Goal: Task Accomplishment & Management: Complete application form

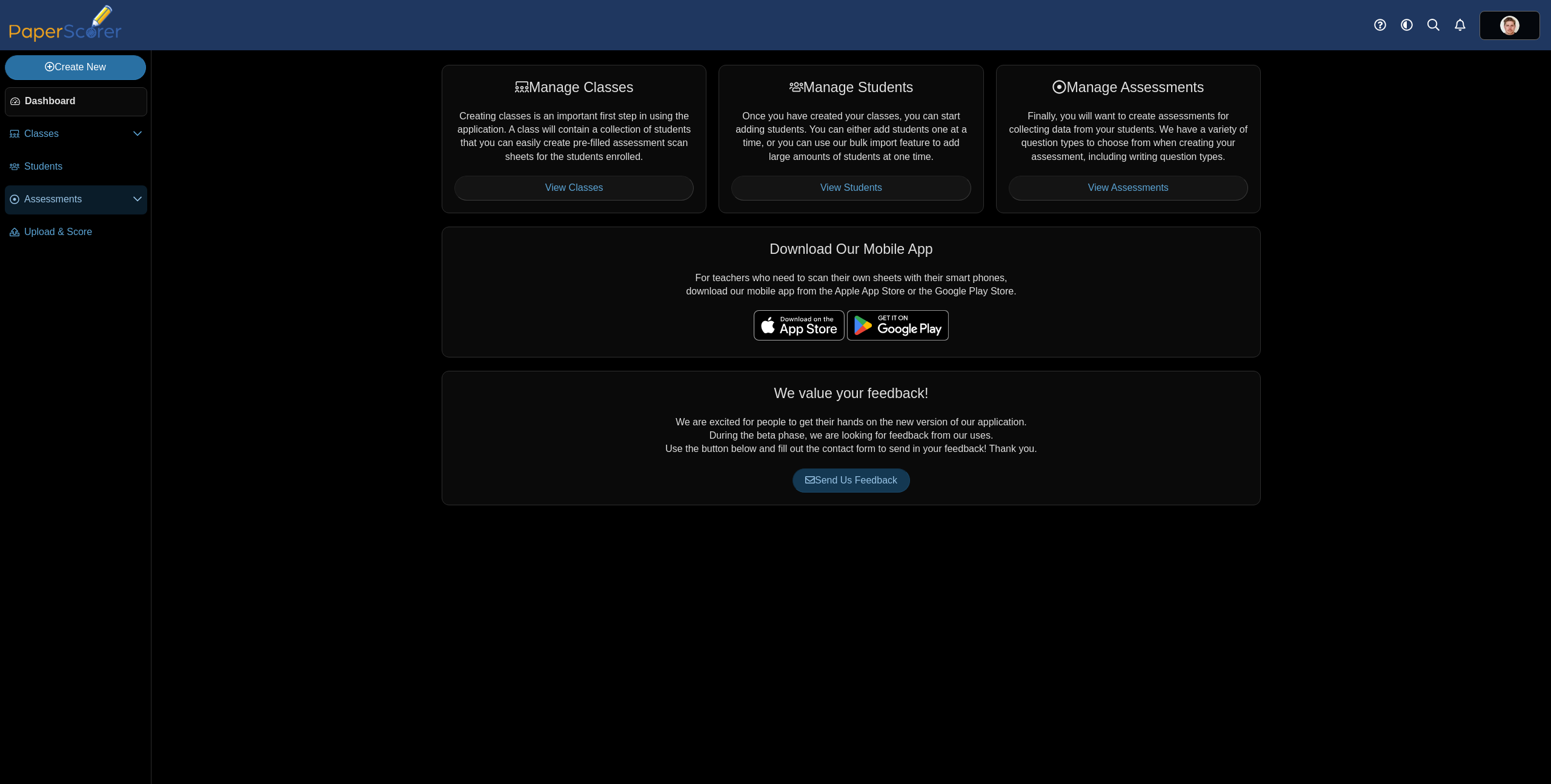
click at [60, 203] on span "Assessments" at bounding box center [78, 199] width 109 height 14
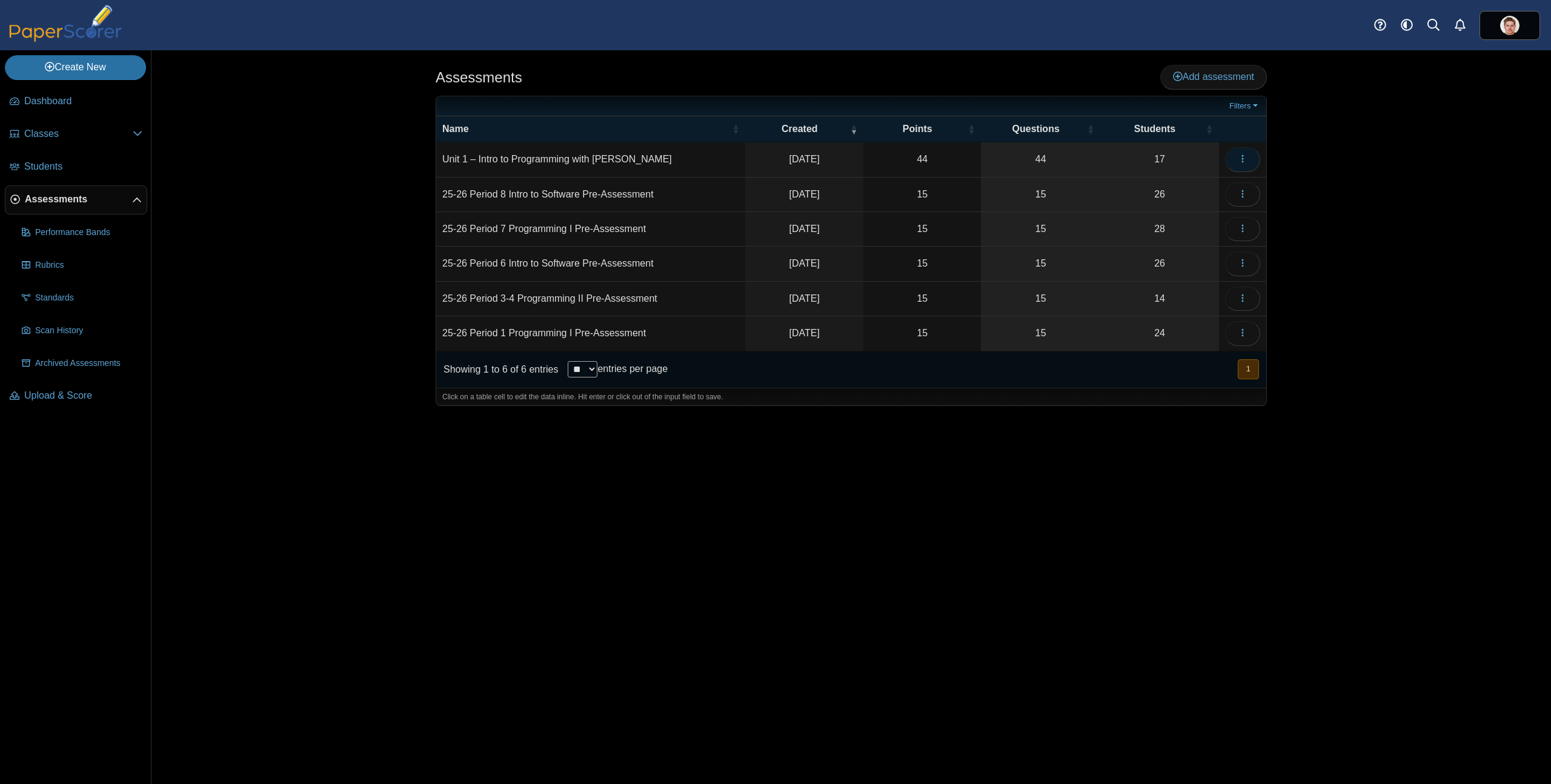
click at [1254, 159] on button "button" at bounding box center [1242, 159] width 35 height 24
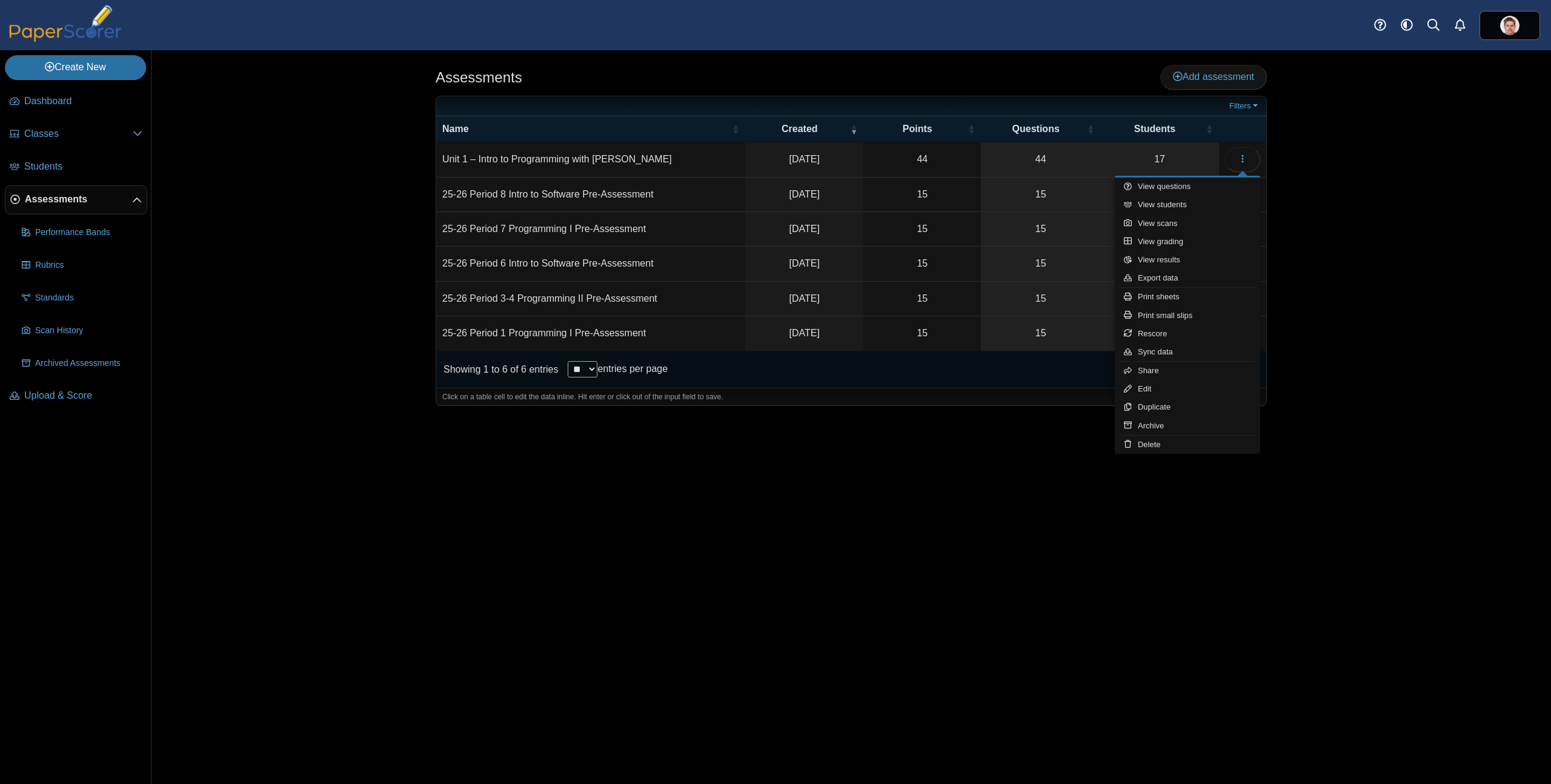
click at [462, 301] on td "25-26 Period 3-4 Programming II Pre-Assessment" at bounding box center [591, 299] width 309 height 35
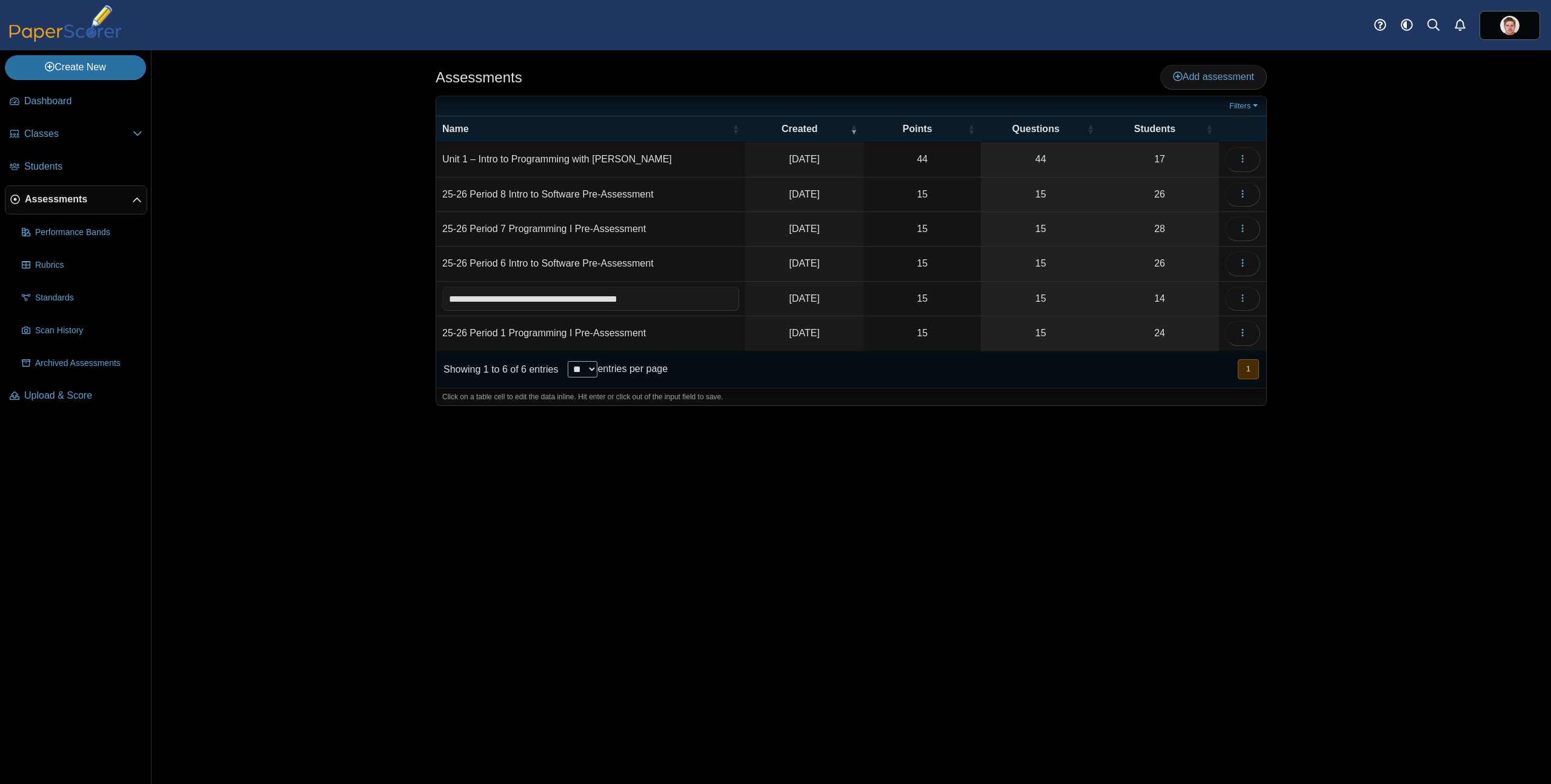
drag, startPoint x: 522, startPoint y: 298, endPoint x: 363, endPoint y: 293, distance: 159.1
click at [357, 294] on div "Assessments Add assessment Filters" at bounding box center [851, 417] width 1400 height 734
click at [462, 159] on td "Unit 1 – Intro to Programming with [PERSON_NAME]" at bounding box center [591, 159] width 309 height 35
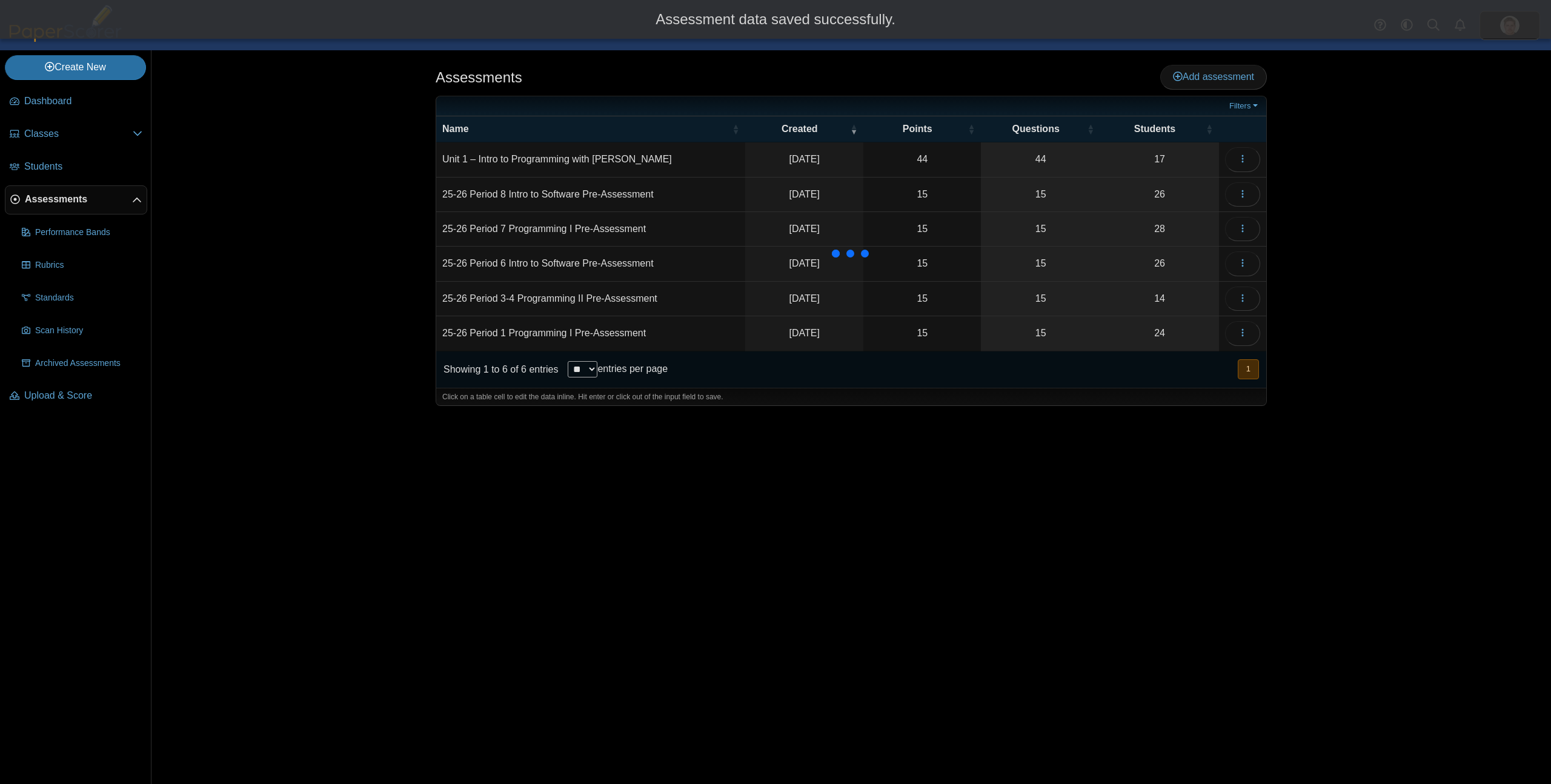
click at [491, 158] on td "Unit 1 – Intro to Programming with [PERSON_NAME]" at bounding box center [591, 159] width 309 height 35
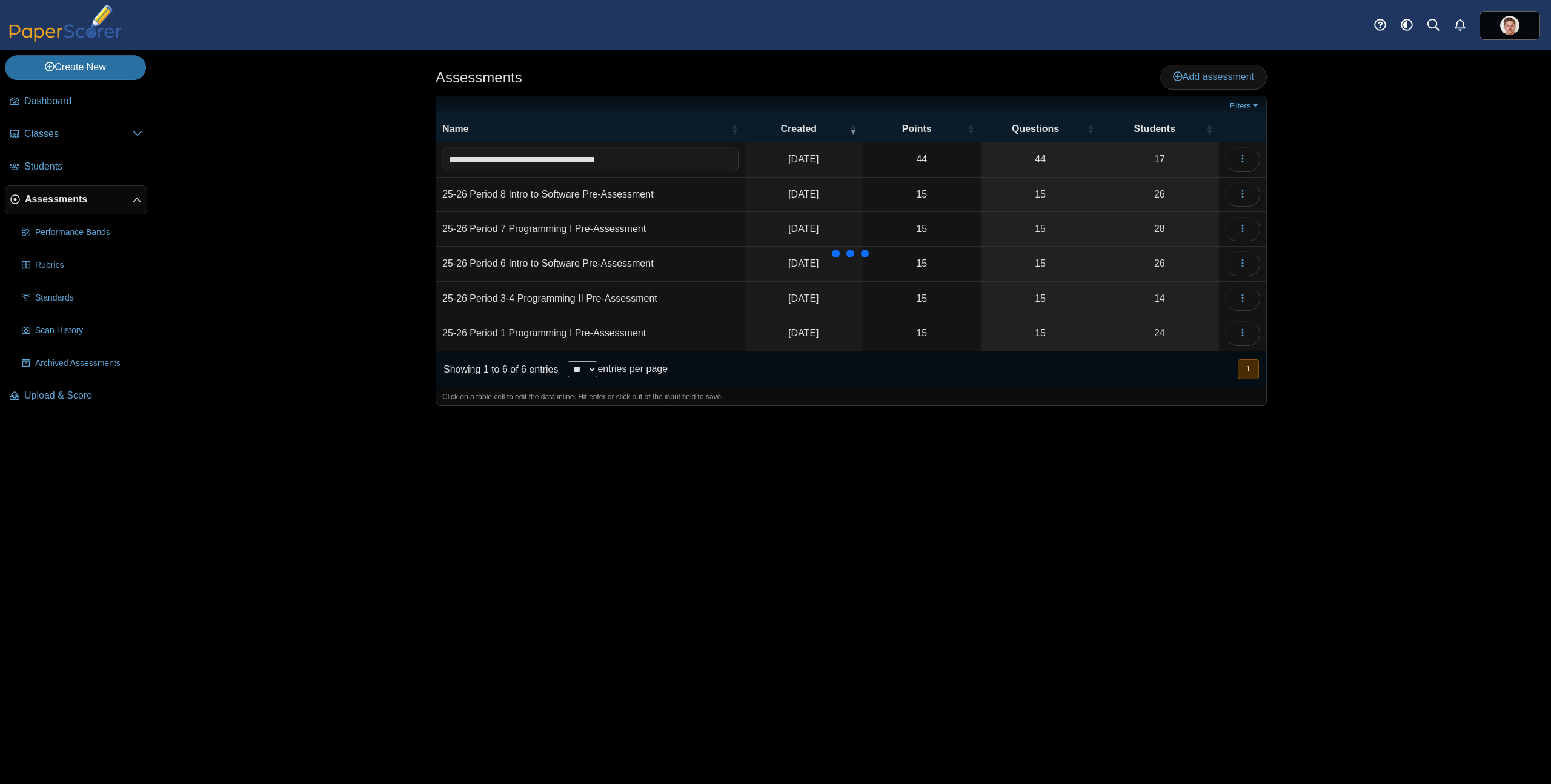
click at [449, 160] on input "**********" at bounding box center [590, 159] width 297 height 24
type input "**********"
click at [654, 584] on div "Assessments Add assessment 44" at bounding box center [851, 417] width 909 height 734
click at [677, 159] on td "25-26 Period 3-4 Unit 1 – Intro to Programming with [PERSON_NAME]" at bounding box center [591, 161] width 309 height 38
drag, startPoint x: 703, startPoint y: 161, endPoint x: 85, endPoint y: 164, distance: 618.0
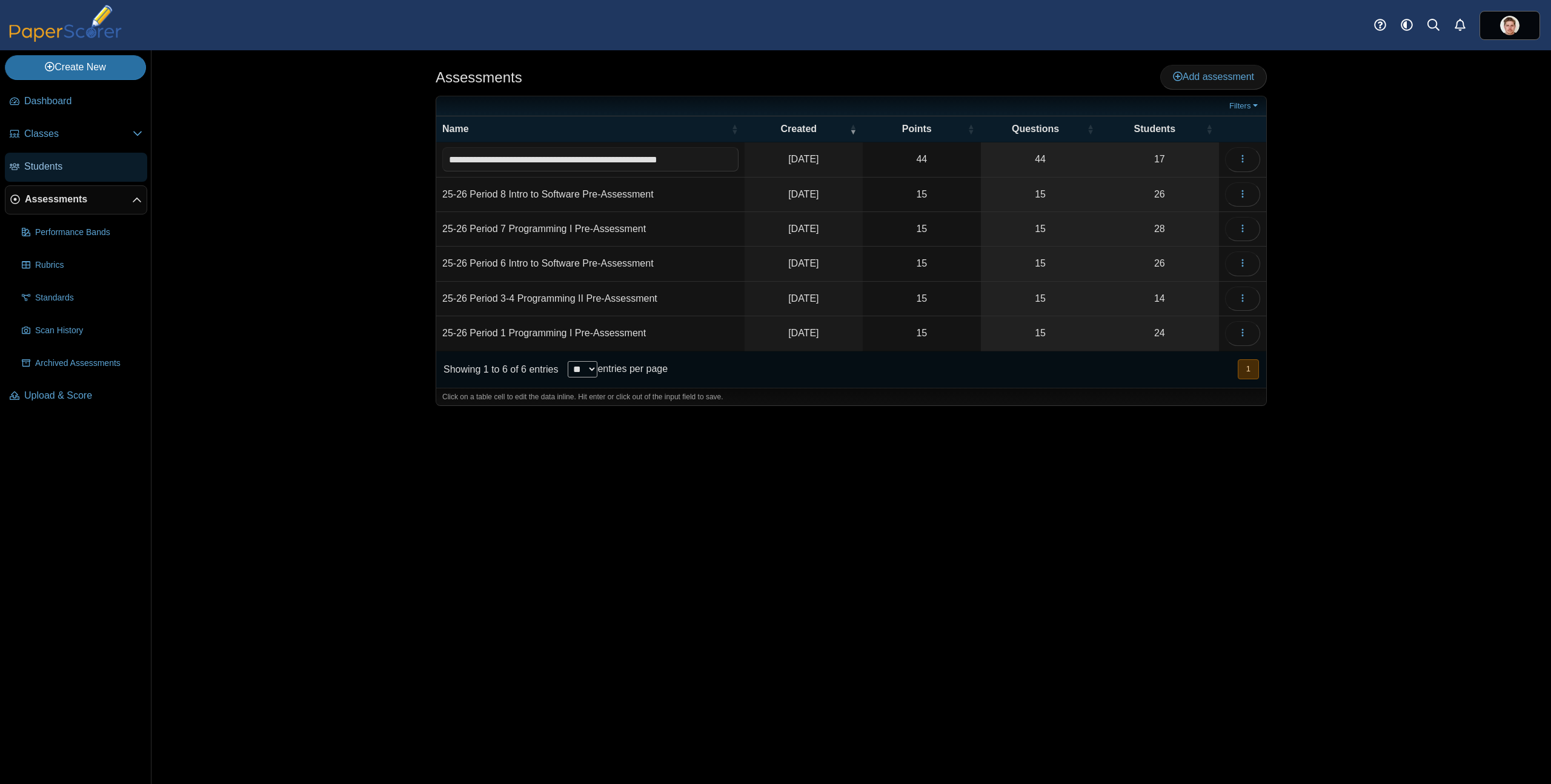
click at [65, 163] on div "Create New Loading… Dashboard Classes" at bounding box center [775, 417] width 1551 height 734
click at [1415, 146] on div "Assessments Add assessment Filters" at bounding box center [851, 417] width 1400 height 734
click at [1244, 80] on span "Add assessment" at bounding box center [1214, 77] width 81 height 10
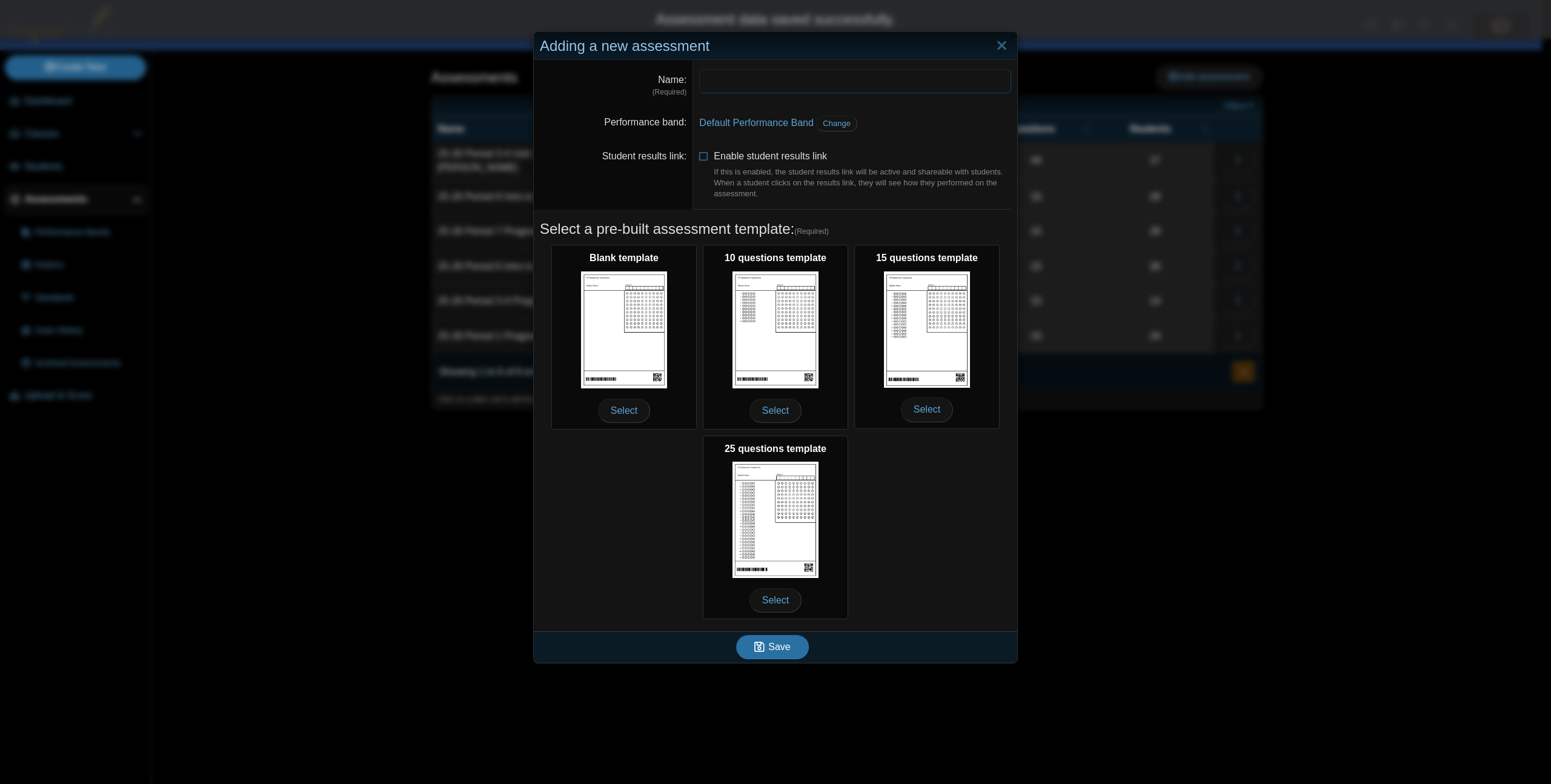
paste input "**********"
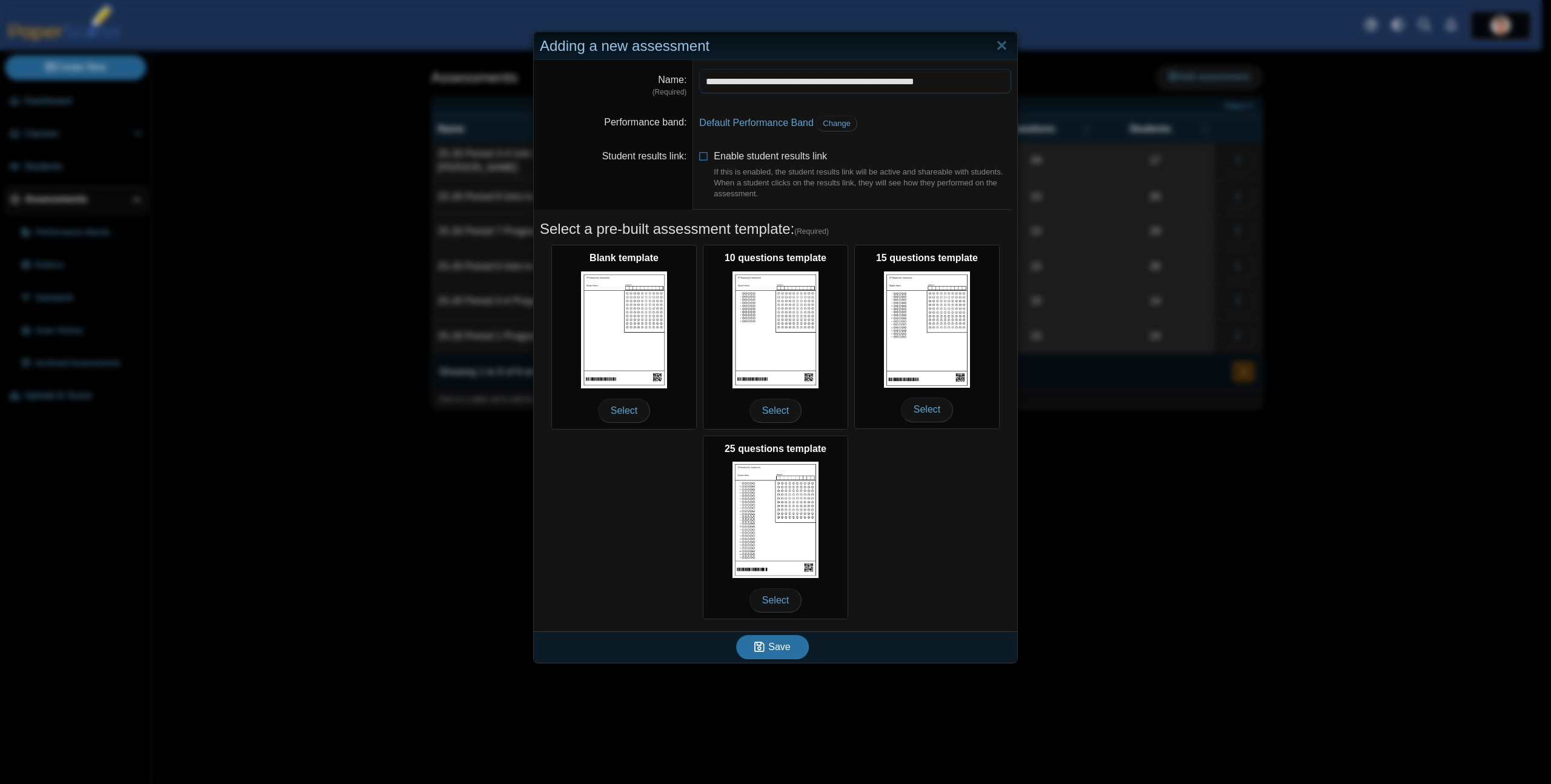
click at [797, 84] on input "**********" at bounding box center [855, 81] width 312 height 24
drag, startPoint x: 928, startPoint y: 80, endPoint x: 833, endPoint y: 84, distance: 95.1
click at [833, 84] on input "**********" at bounding box center [855, 81] width 312 height 24
click at [834, 81] on input "**********" at bounding box center [855, 81] width 312 height 24
drag, startPoint x: 812, startPoint y: 82, endPoint x: 1044, endPoint y: 80, distance: 232.0
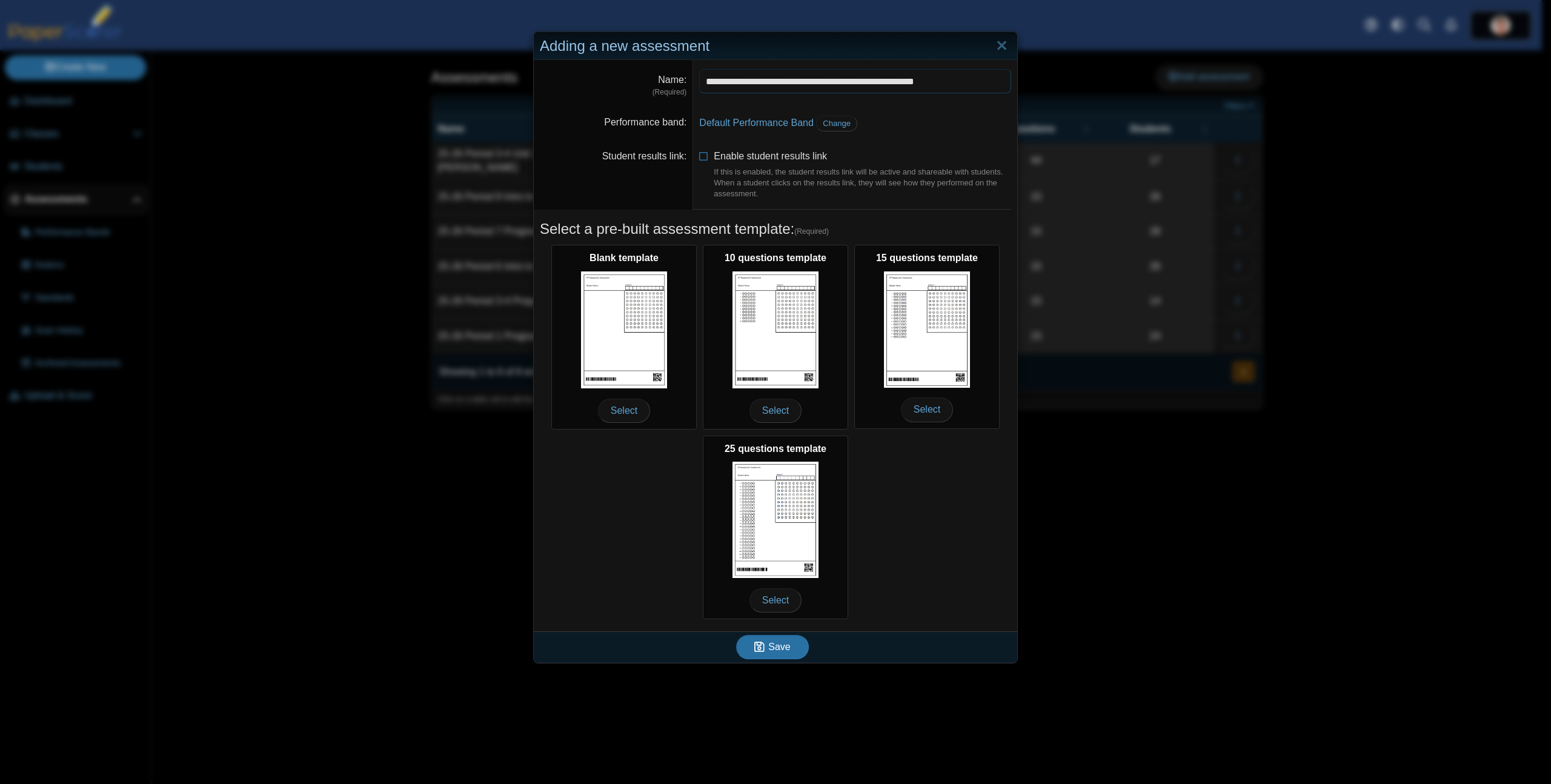
click at [1044, 80] on div "**********" at bounding box center [775, 392] width 1551 height 784
type input "**********"
click at [555, 99] on dt "Name (Required)" at bounding box center [614, 82] width 159 height 46
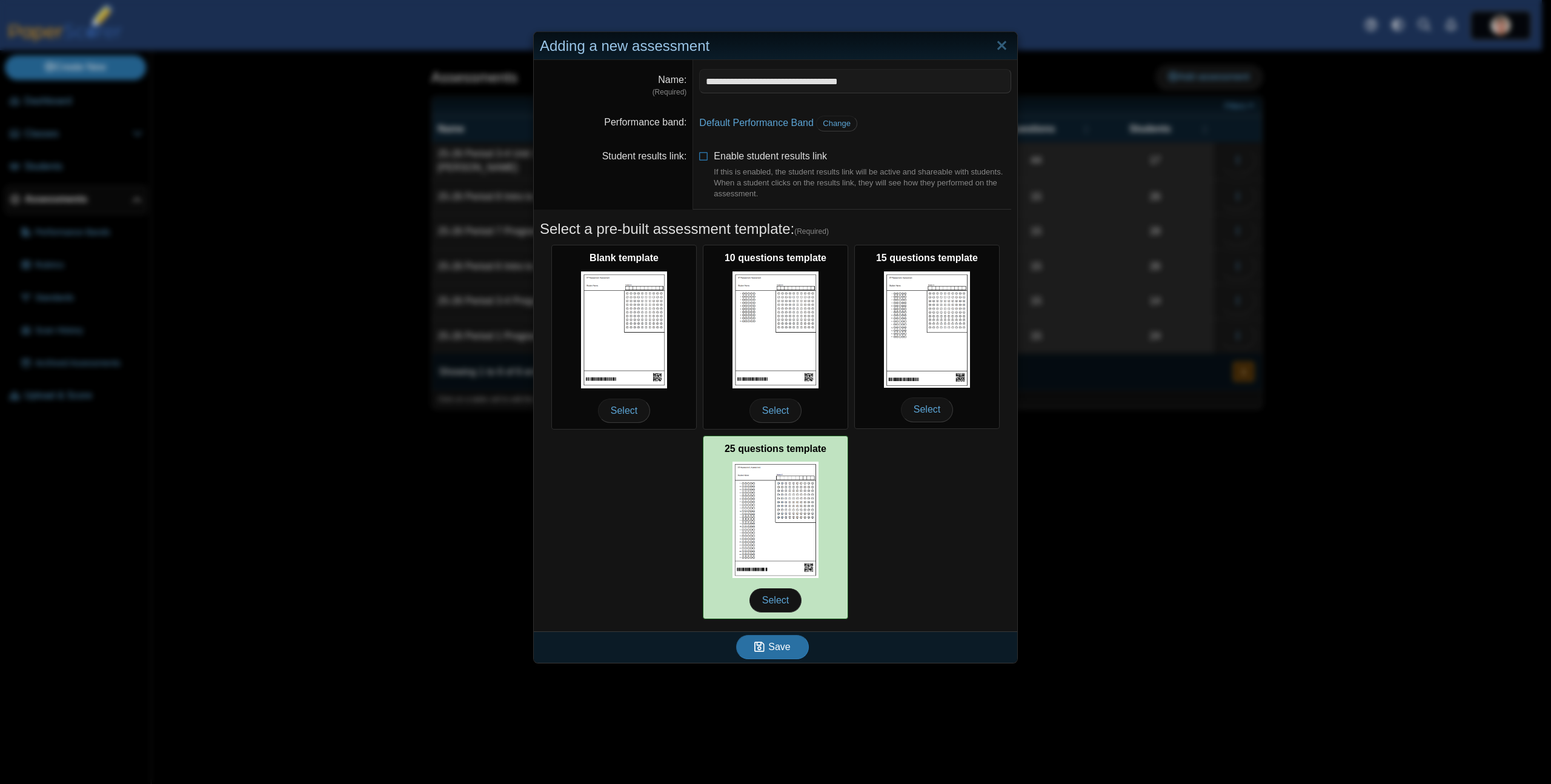
click at [802, 539] on img at bounding box center [775, 520] width 86 height 117
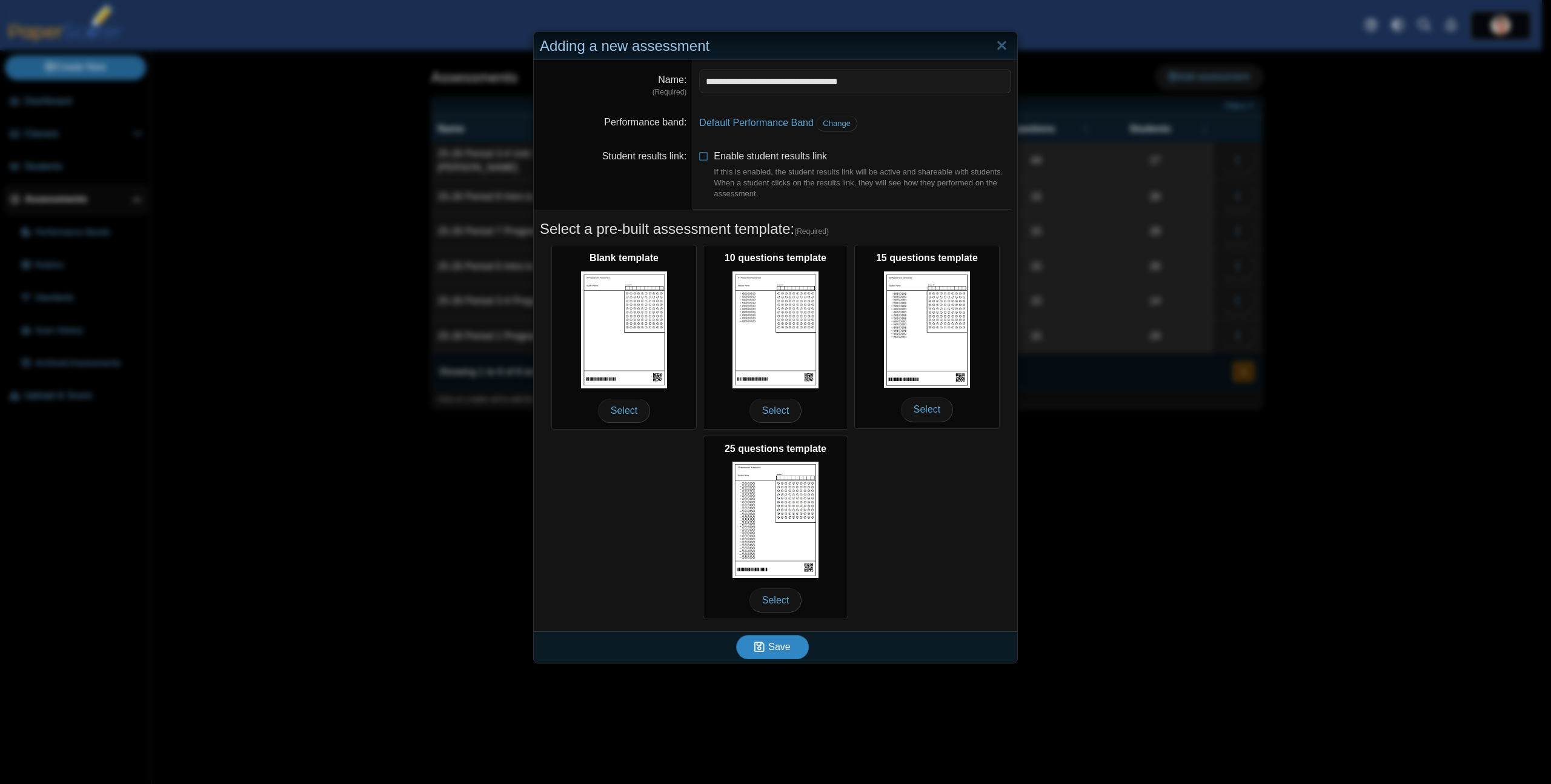
click at [785, 650] on button "Save" at bounding box center [772, 647] width 73 height 24
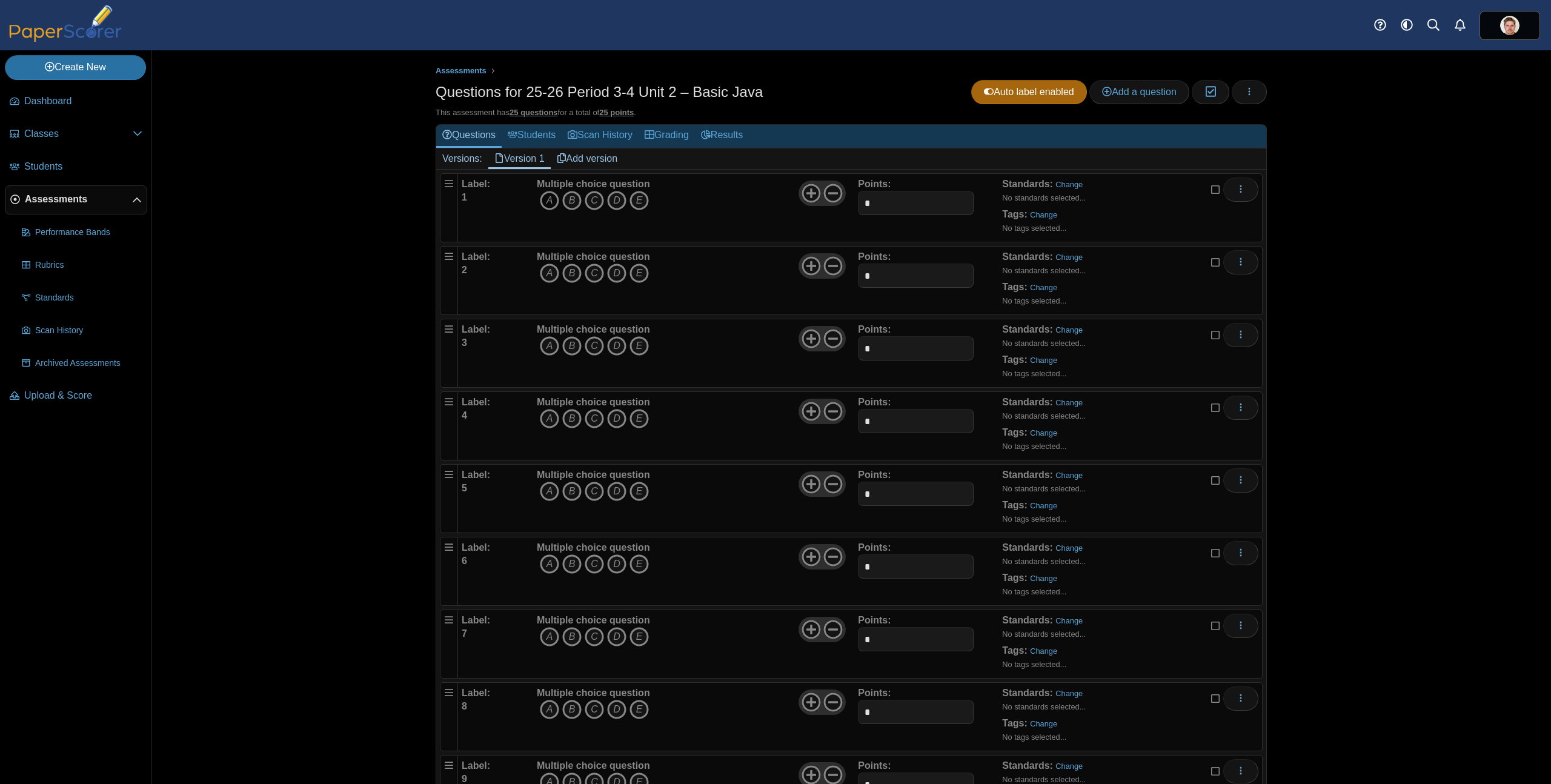
click at [548, 199] on icon "A" at bounding box center [549, 200] width 19 height 19
click at [834, 193] on icon at bounding box center [833, 193] width 19 height 19
click at [575, 281] on icon "B" at bounding box center [572, 273] width 19 height 19
click at [563, 274] on icon "B" at bounding box center [572, 273] width 19 height 19
click at [565, 271] on icon "B" at bounding box center [572, 273] width 19 height 19
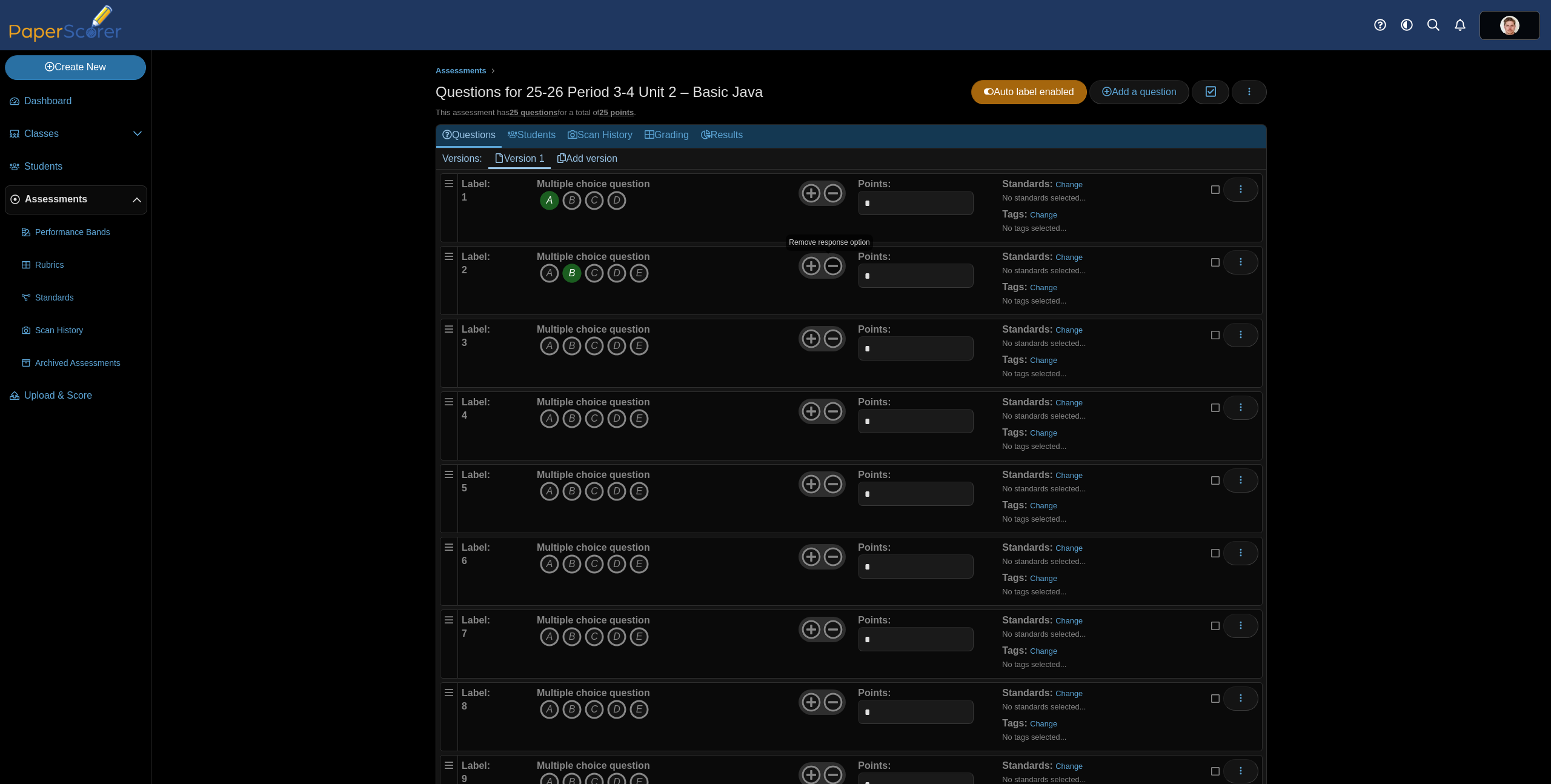
click at [833, 264] on icon at bounding box center [833, 265] width 19 height 19
click at [591, 347] on icon "C" at bounding box center [594, 345] width 19 height 19
click at [594, 418] on icon "C" at bounding box center [594, 418] width 19 height 19
click at [833, 409] on icon at bounding box center [833, 411] width 19 height 19
click at [573, 493] on icon "B" at bounding box center [572, 490] width 19 height 19
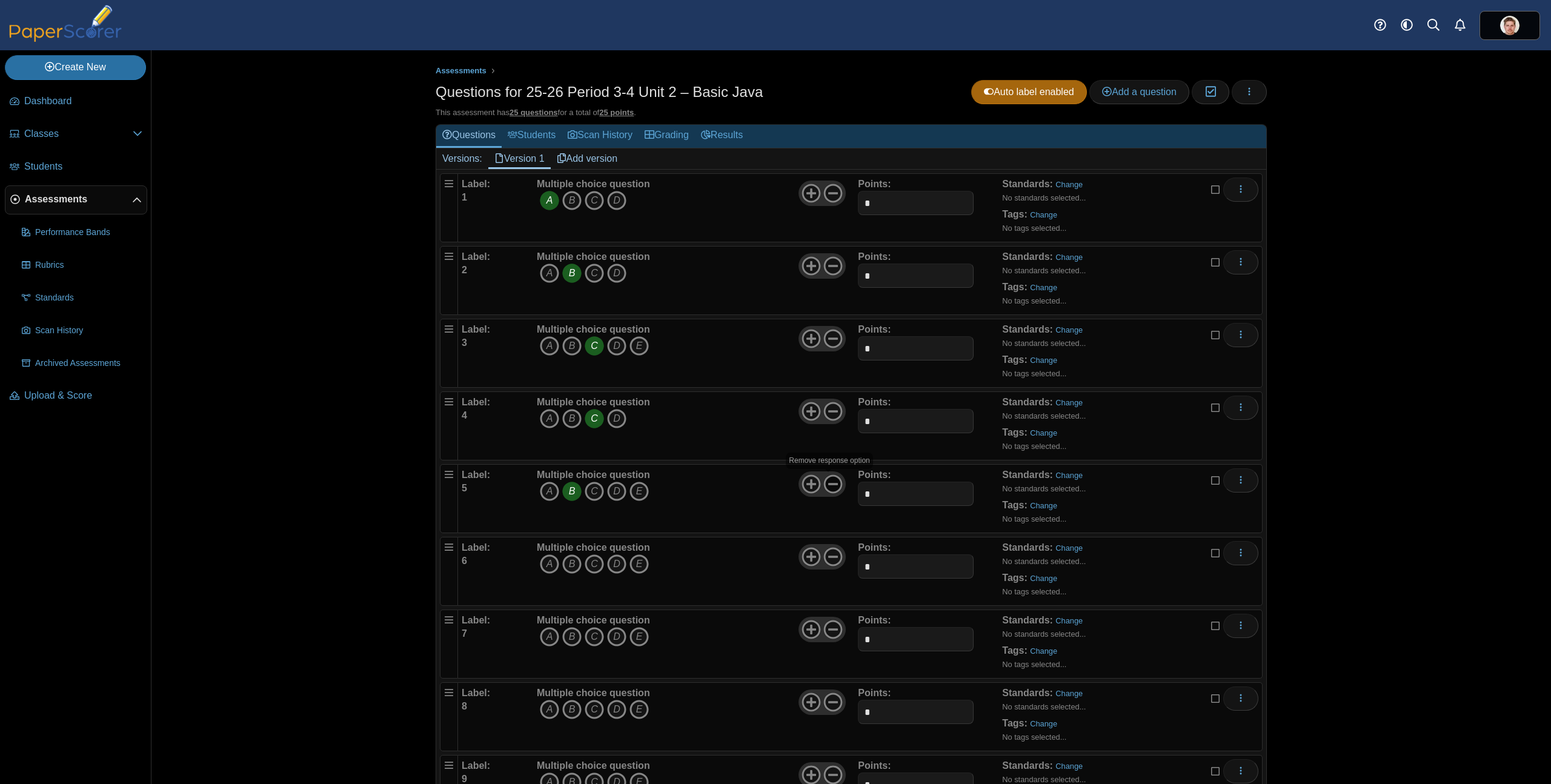
click at [833, 484] on use at bounding box center [833, 484] width 18 height 18
click at [568, 565] on icon "B" at bounding box center [572, 564] width 19 height 19
click at [829, 554] on icon at bounding box center [833, 556] width 19 height 19
drag, startPoint x: 543, startPoint y: 640, endPoint x: 549, endPoint y: 638, distance: 6.3
click at [543, 640] on icon "A" at bounding box center [549, 636] width 19 height 19
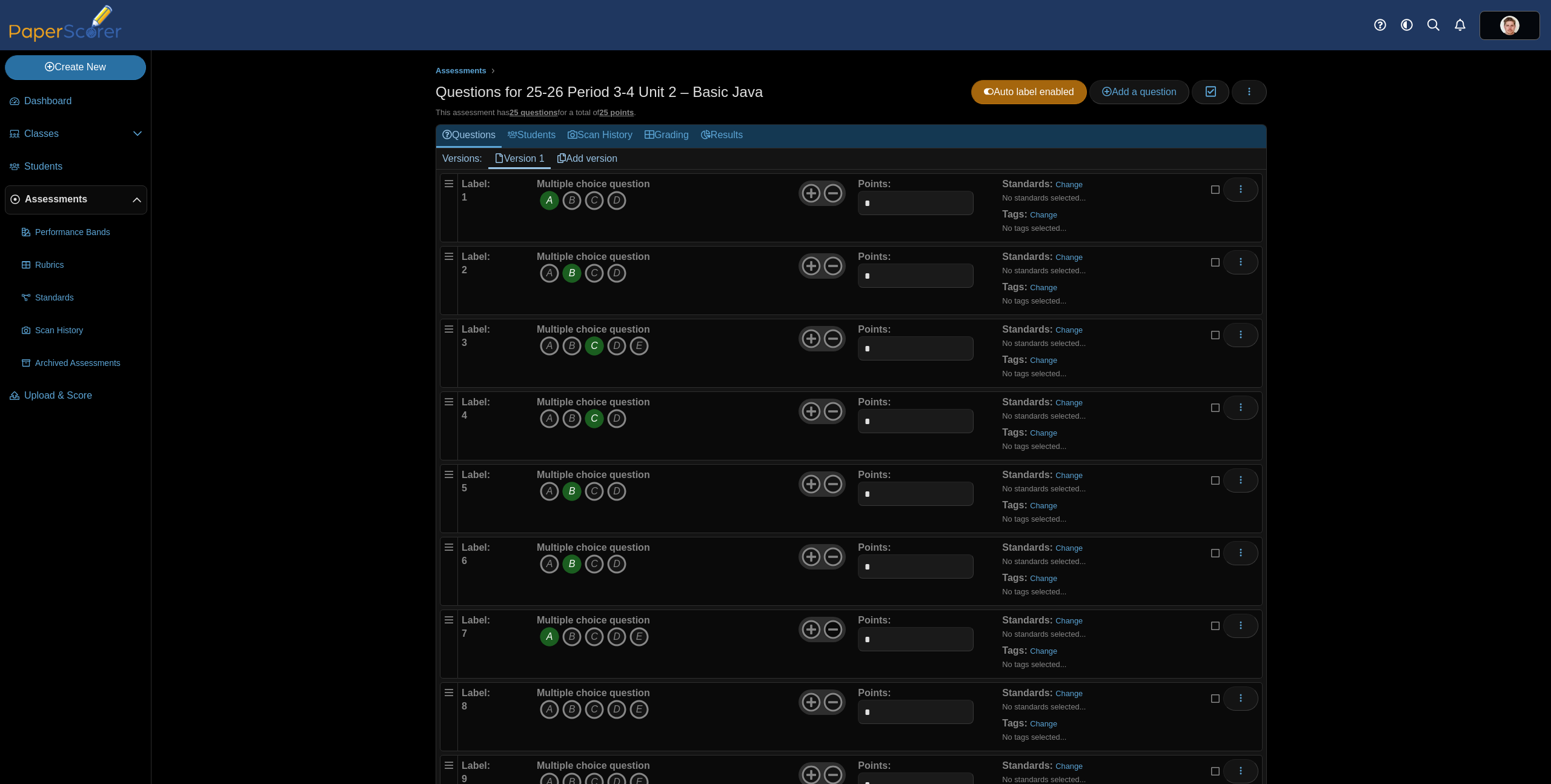
click at [834, 630] on icon at bounding box center [833, 629] width 19 height 19
click at [592, 706] on icon "C" at bounding box center [594, 709] width 19 height 19
click at [832, 704] on icon at bounding box center [833, 702] width 19 height 19
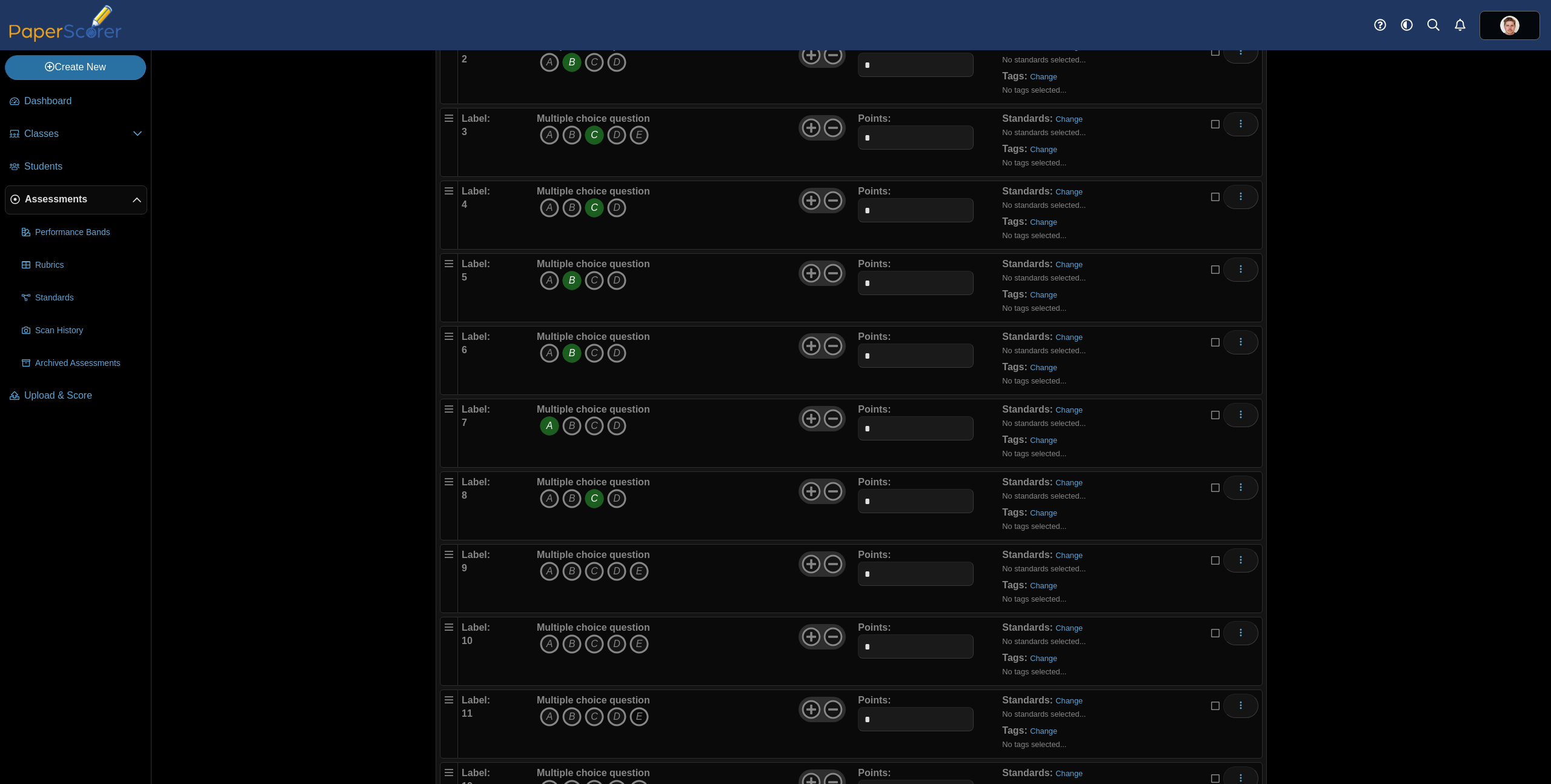
scroll to position [281, 0]
drag, startPoint x: 567, startPoint y: 503, endPoint x: 609, endPoint y: 497, distance: 42.4
click at [567, 503] on icon "B" at bounding box center [572, 500] width 19 height 19
click at [832, 497] on icon at bounding box center [833, 493] width 19 height 19
click at [612, 576] on icon "D" at bounding box center [617, 573] width 19 height 19
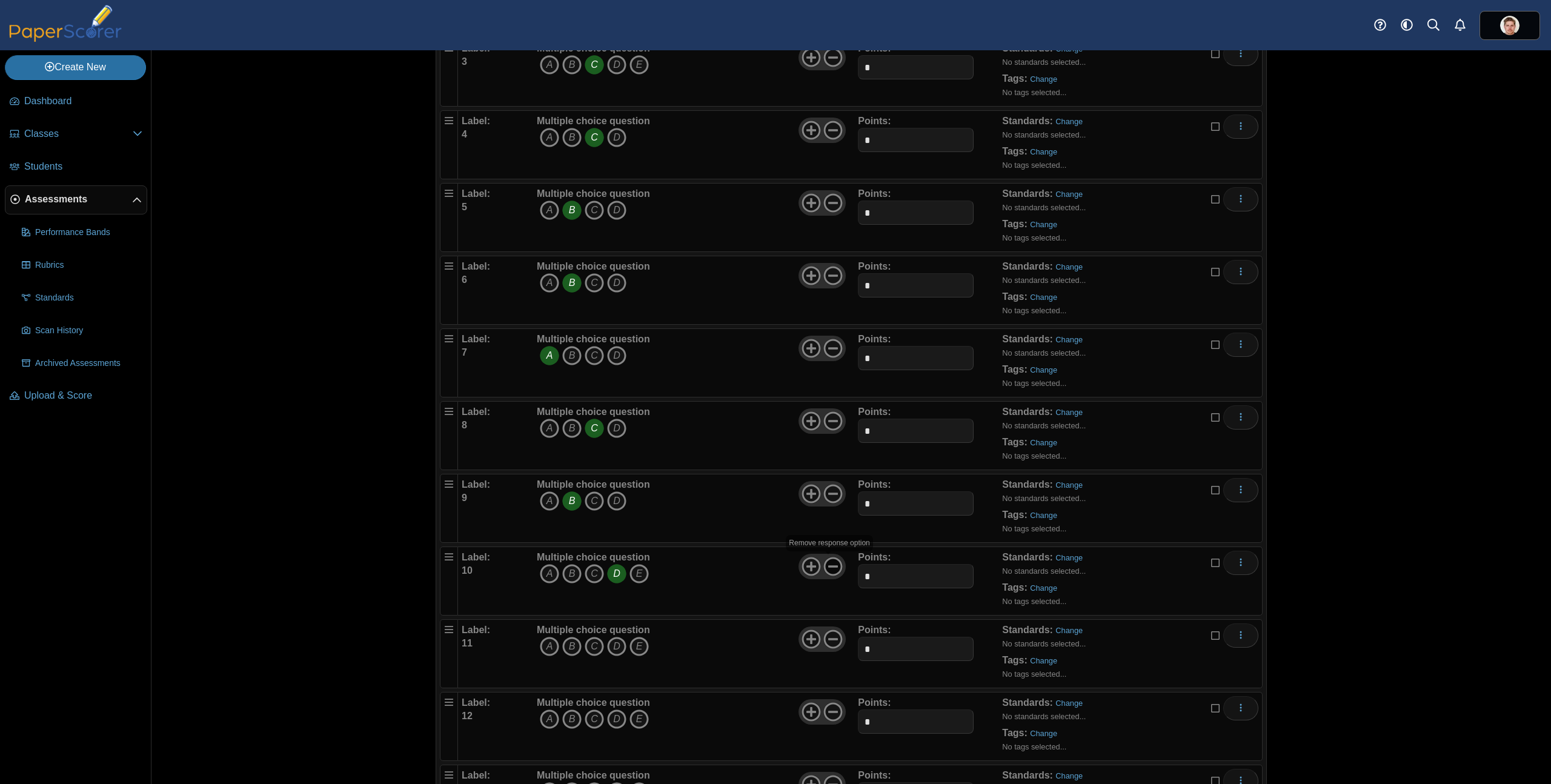
click at [833, 569] on icon at bounding box center [833, 566] width 19 height 19
click at [544, 646] on icon "A" at bounding box center [549, 646] width 19 height 19
click at [829, 641] on icon at bounding box center [833, 638] width 19 height 19
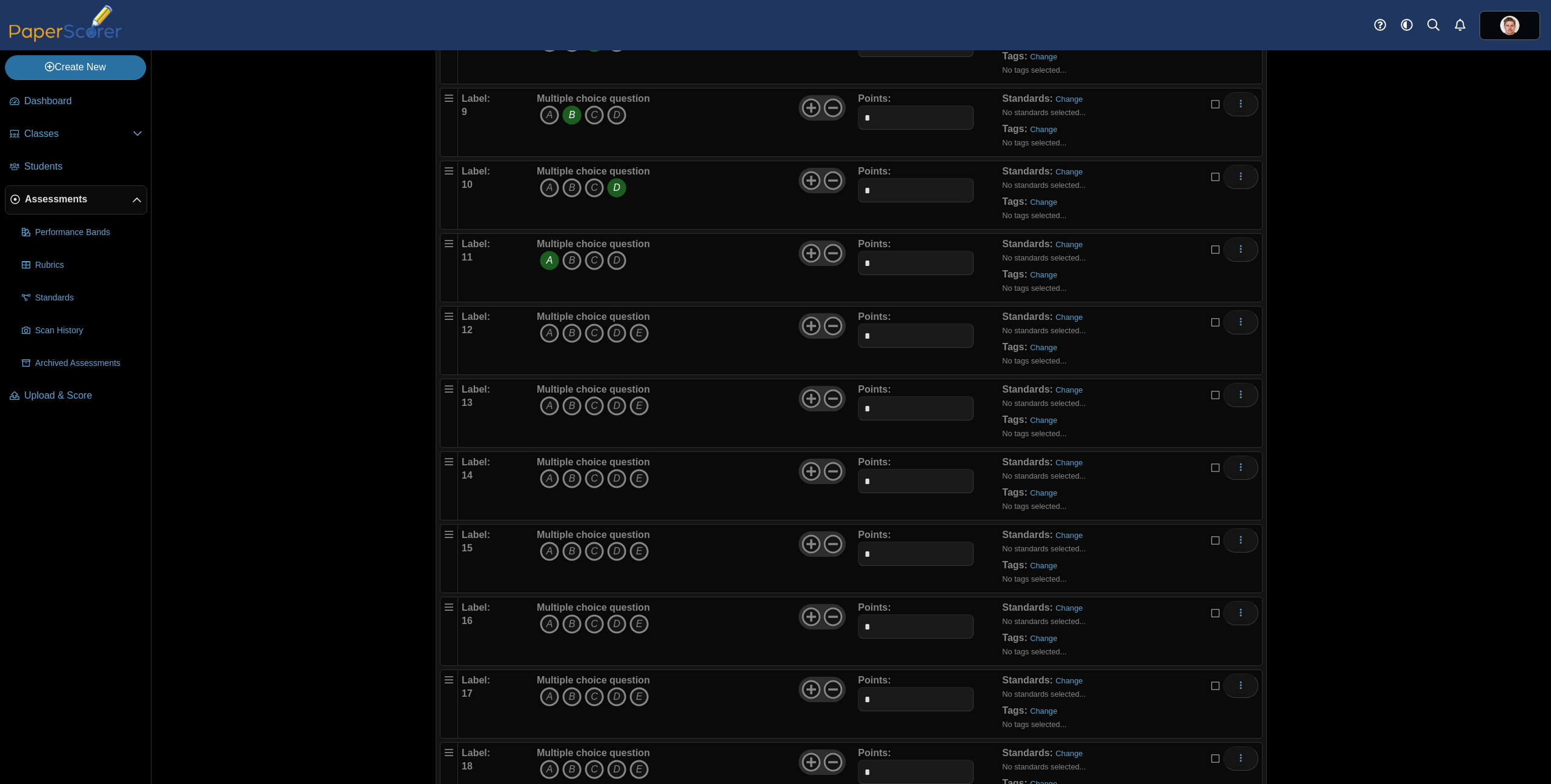
scroll to position [687, 0]
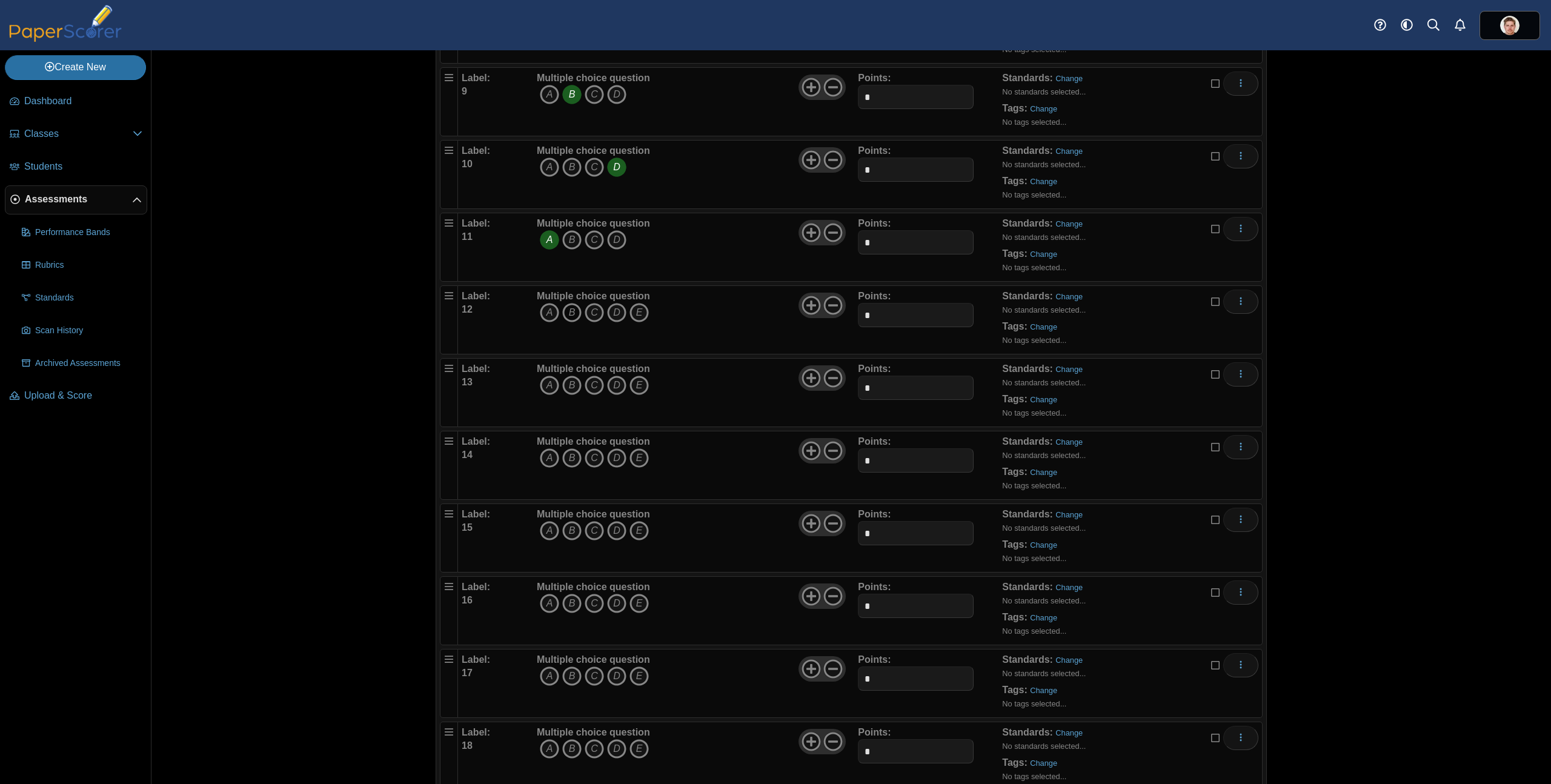
drag, startPoint x: 549, startPoint y: 312, endPoint x: 560, endPoint y: 310, distance: 11.2
click at [549, 312] on icon "A" at bounding box center [549, 312] width 19 height 19
click at [831, 305] on icon at bounding box center [833, 305] width 19 height 19
click at [590, 387] on icon "C" at bounding box center [594, 385] width 19 height 19
click at [826, 380] on icon at bounding box center [833, 377] width 19 height 19
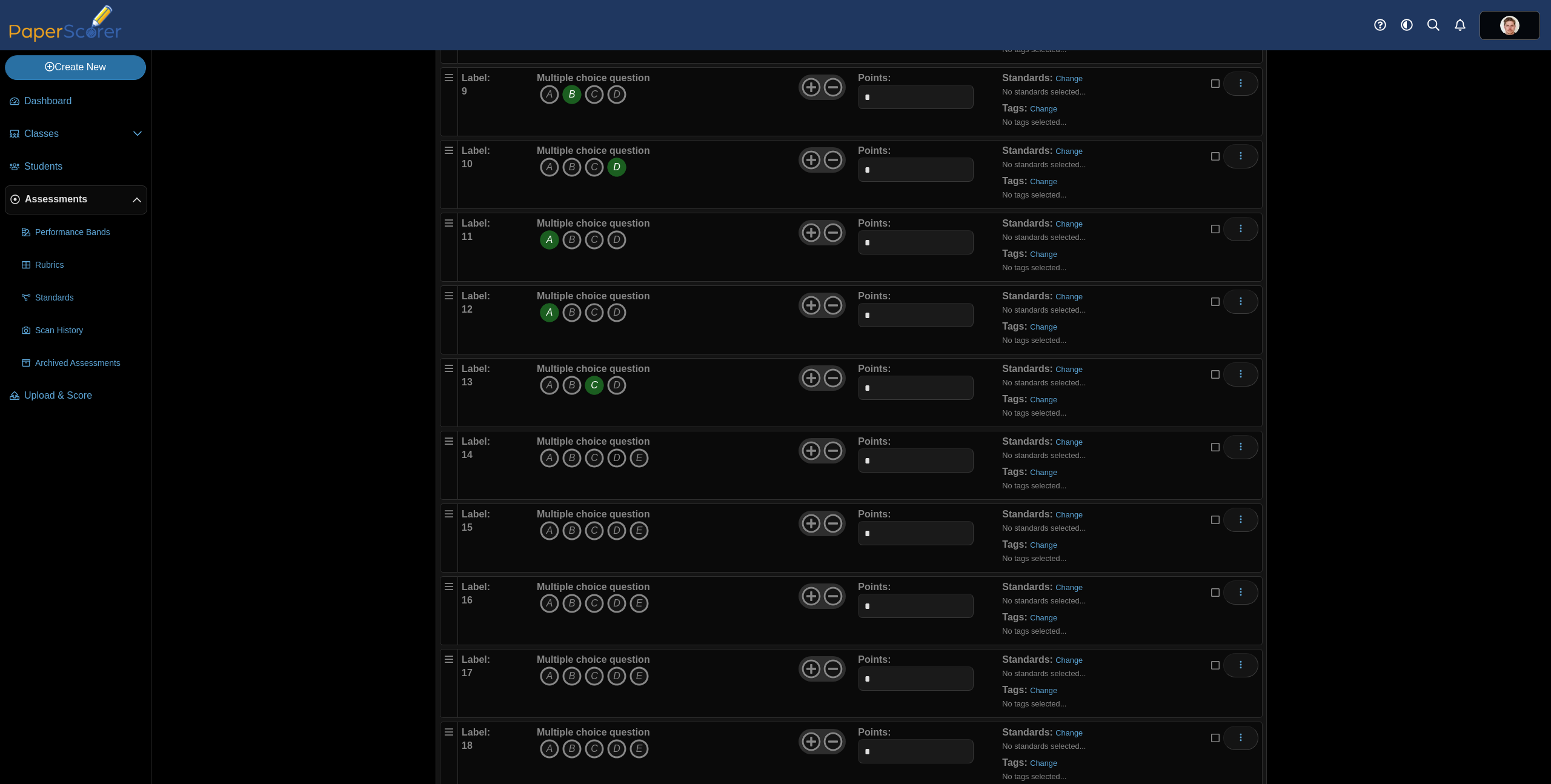
click at [614, 456] on icon "D" at bounding box center [617, 458] width 19 height 19
click at [831, 451] on icon at bounding box center [833, 450] width 19 height 19
click at [589, 525] on icon "C" at bounding box center [594, 530] width 19 height 19
click at [830, 523] on use at bounding box center [833, 523] width 18 height 18
drag, startPoint x: 588, startPoint y: 602, endPoint x: 623, endPoint y: 602, distance: 35.0
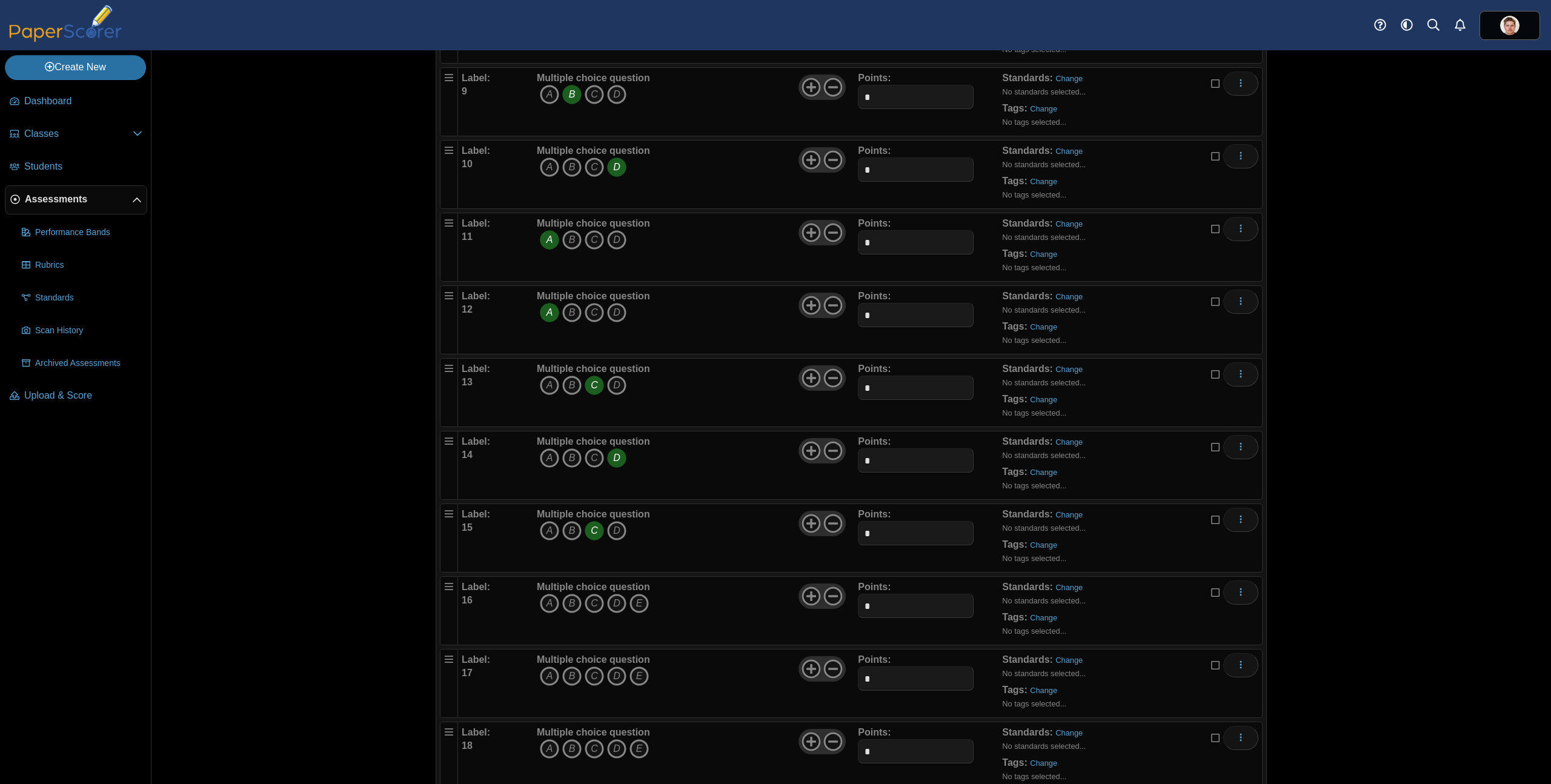
click at [588, 602] on icon "C" at bounding box center [594, 603] width 19 height 19
click at [830, 596] on use at bounding box center [833, 596] width 18 height 18
click at [613, 675] on icon "D" at bounding box center [617, 675] width 19 height 19
click at [833, 666] on icon at bounding box center [833, 668] width 19 height 19
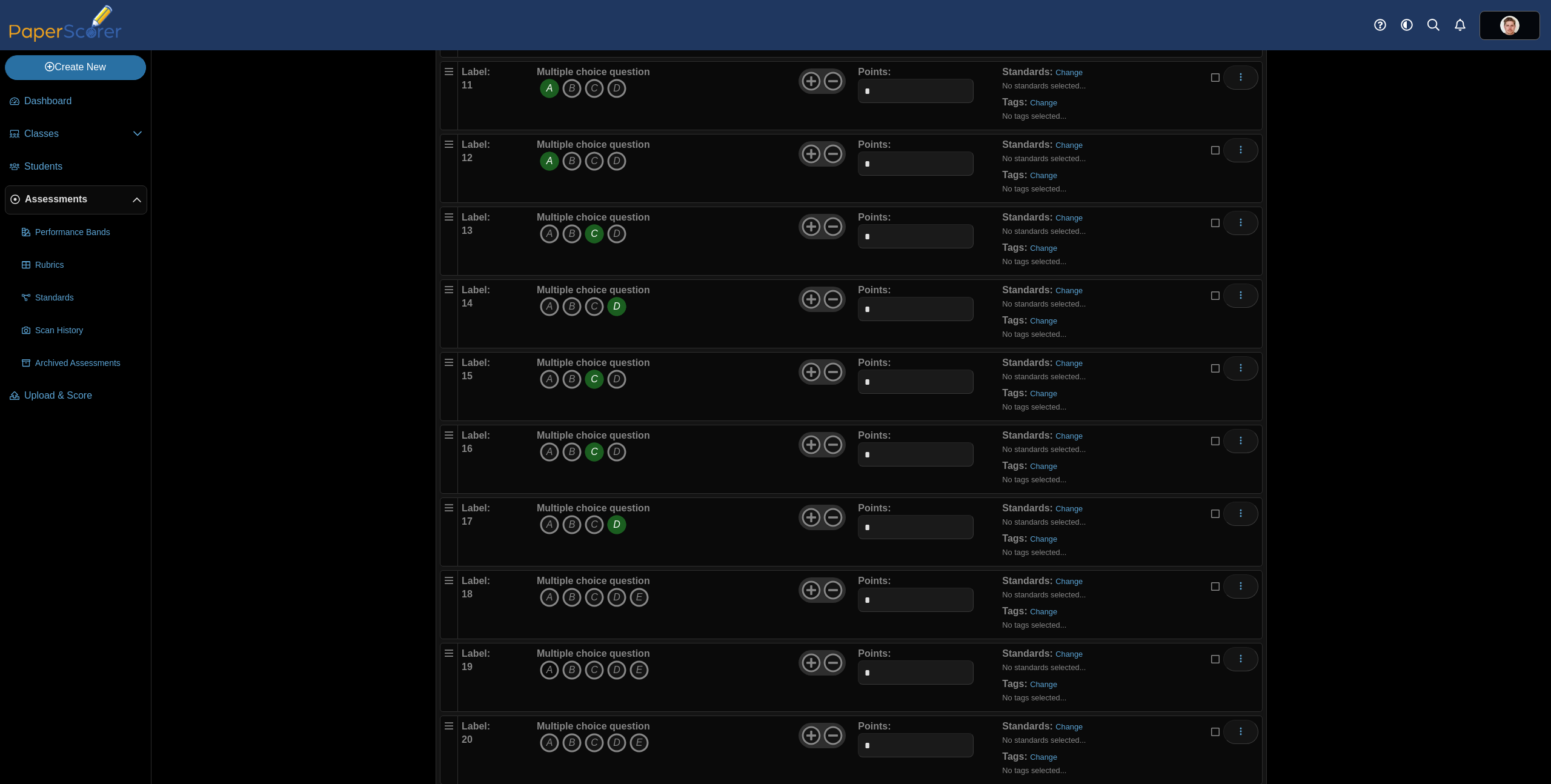
scroll to position [866, 0]
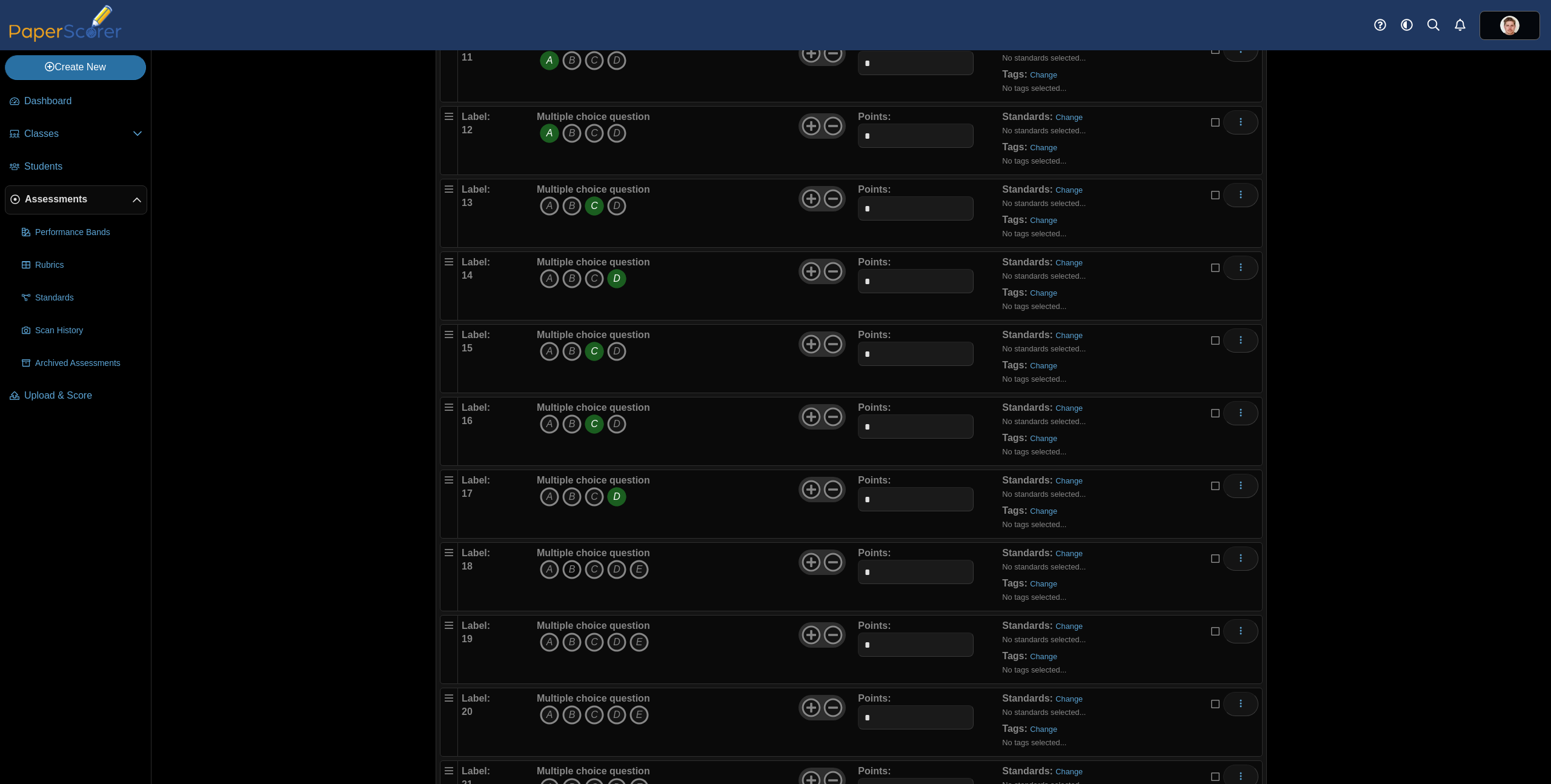
click at [571, 571] on icon "B" at bounding box center [572, 569] width 19 height 19
click at [829, 566] on icon at bounding box center [833, 562] width 19 height 19
click at [567, 645] on icon "B" at bounding box center [572, 642] width 19 height 19
click at [827, 637] on icon at bounding box center [833, 634] width 19 height 19
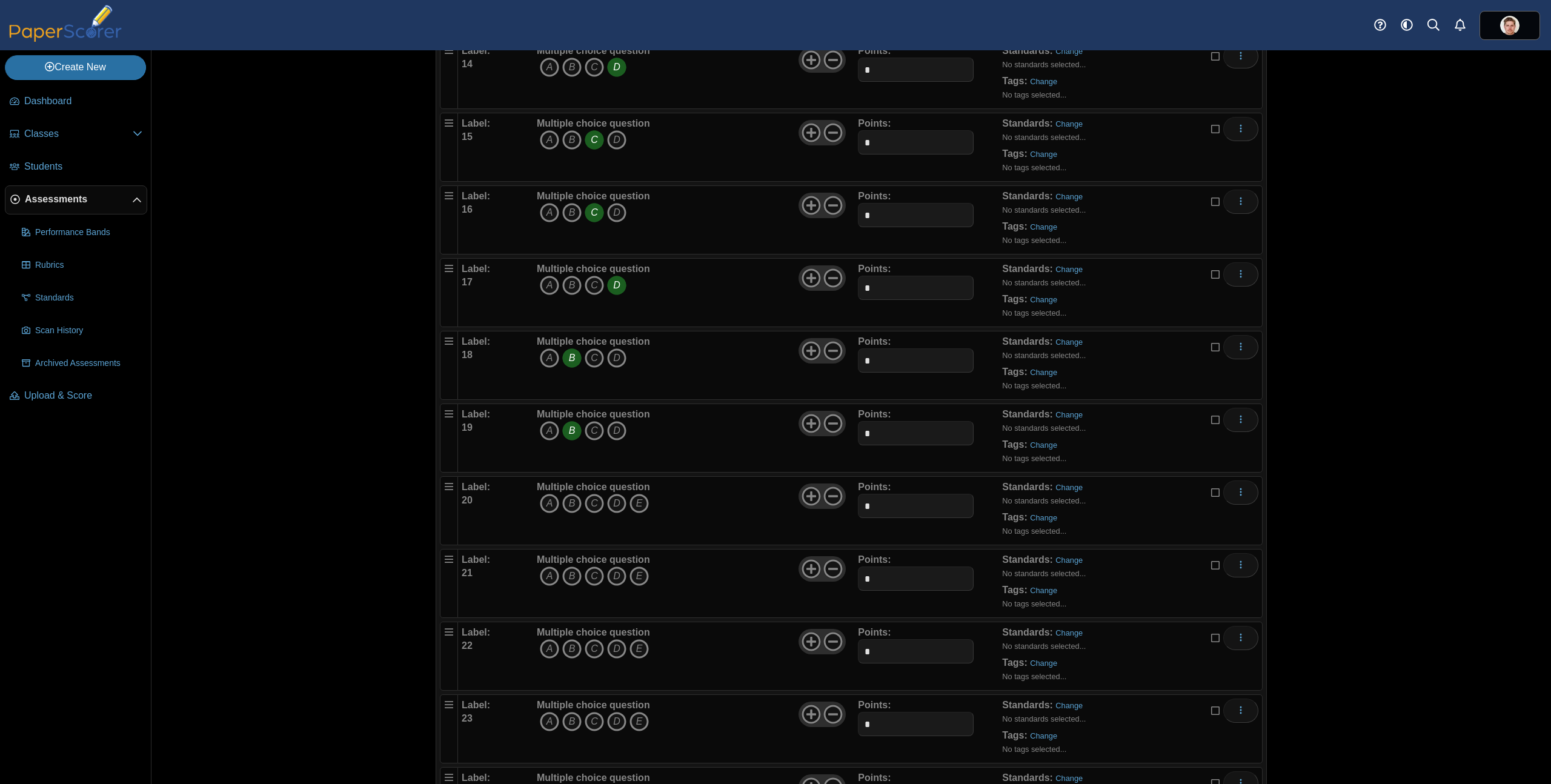
scroll to position [1231, 0]
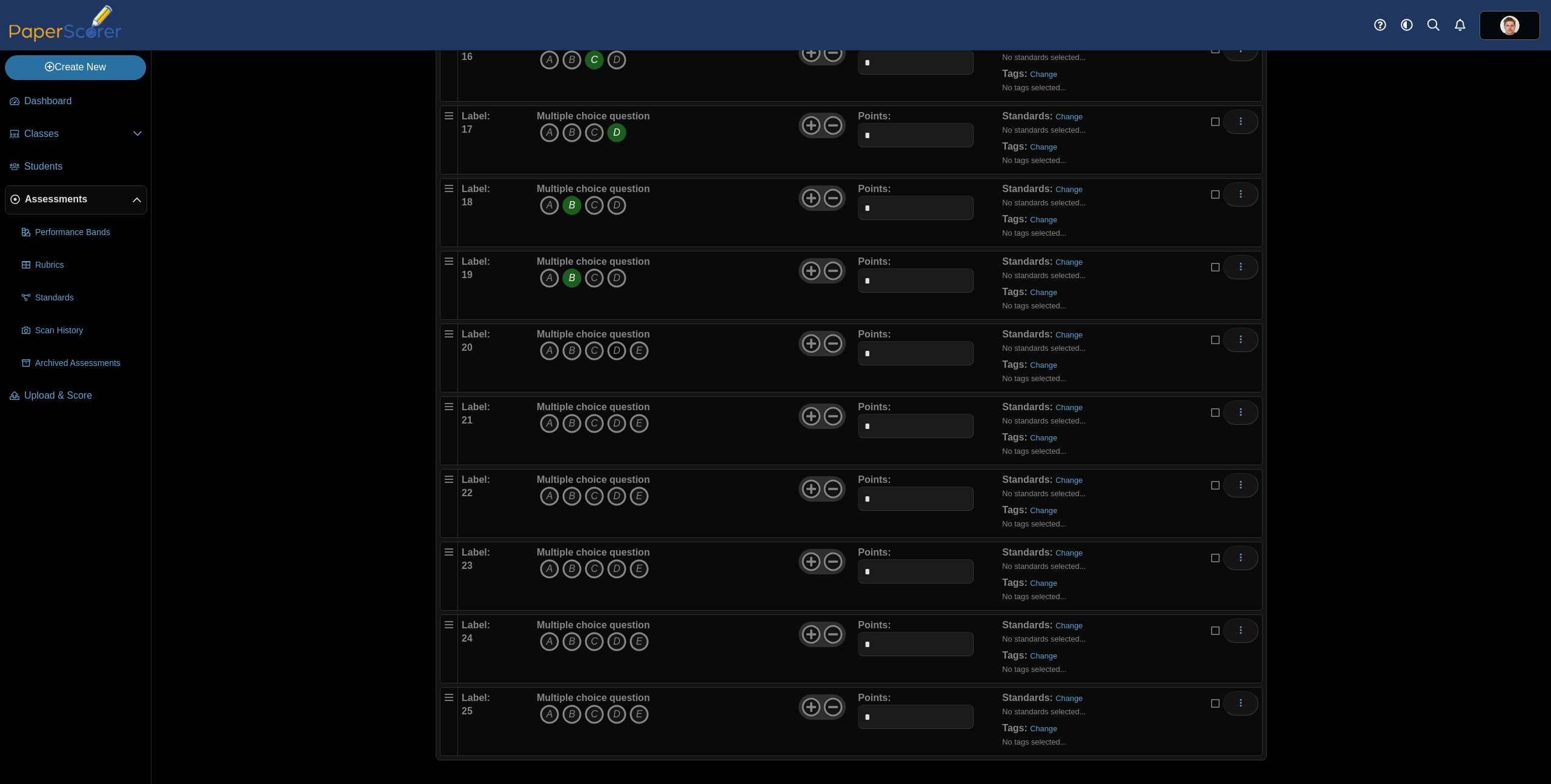
click at [612, 350] on icon "D" at bounding box center [617, 350] width 19 height 19
drag, startPoint x: 612, startPoint y: 350, endPoint x: 636, endPoint y: 369, distance: 30.6
click at [612, 350] on icon "D" at bounding box center [617, 350] width 19 height 19
click at [617, 350] on icon "D" at bounding box center [617, 350] width 19 height 19
click at [830, 345] on icon at bounding box center [833, 343] width 19 height 19
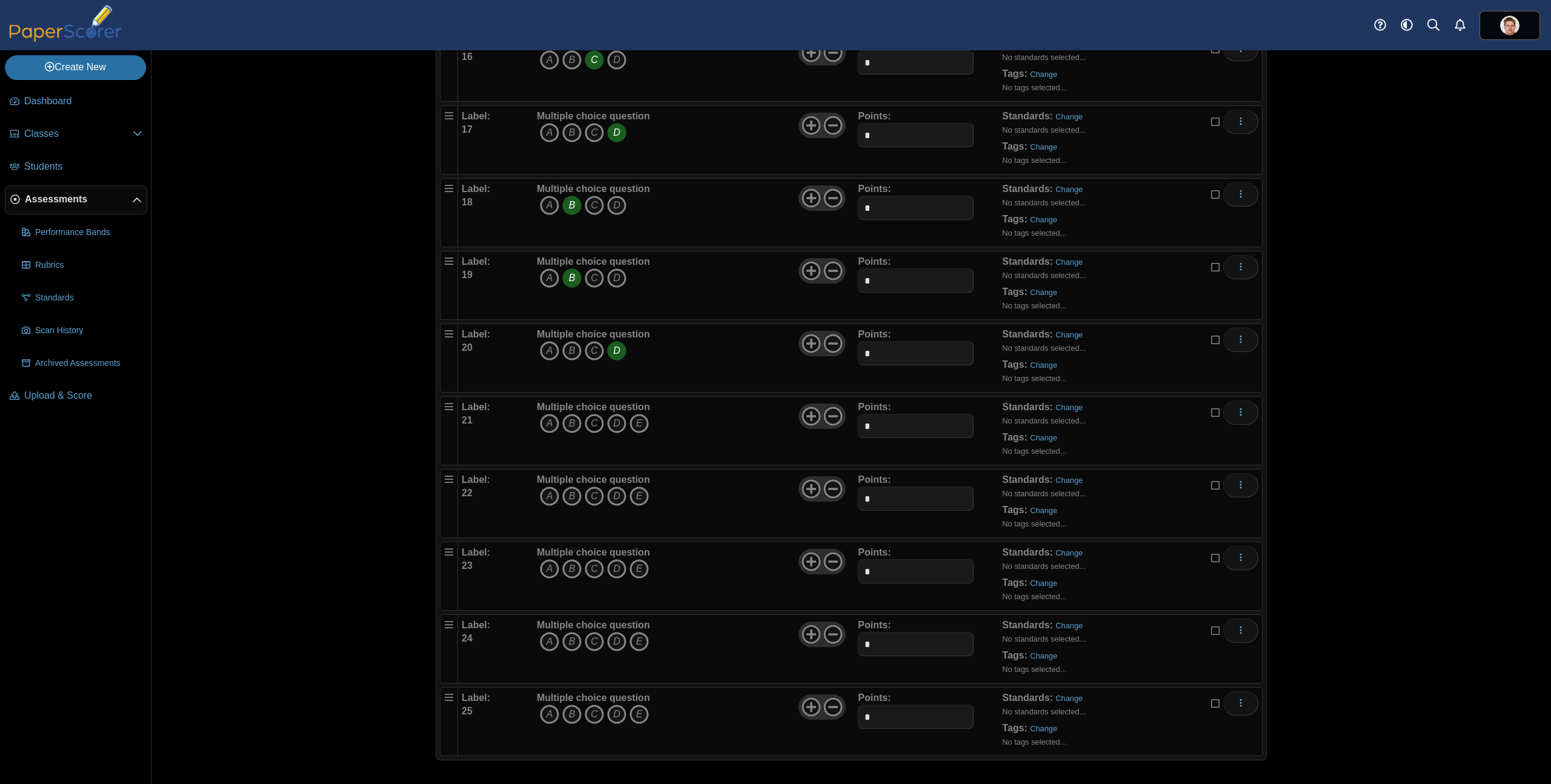
click at [591, 426] on icon "C" at bounding box center [594, 423] width 19 height 19
click at [828, 419] on icon at bounding box center [833, 416] width 19 height 19
drag, startPoint x: 567, startPoint y: 490, endPoint x: 574, endPoint y: 493, distance: 7.6
click at [567, 490] on icon "B" at bounding box center [572, 495] width 19 height 19
click at [832, 484] on icon at bounding box center [833, 488] width 19 height 19
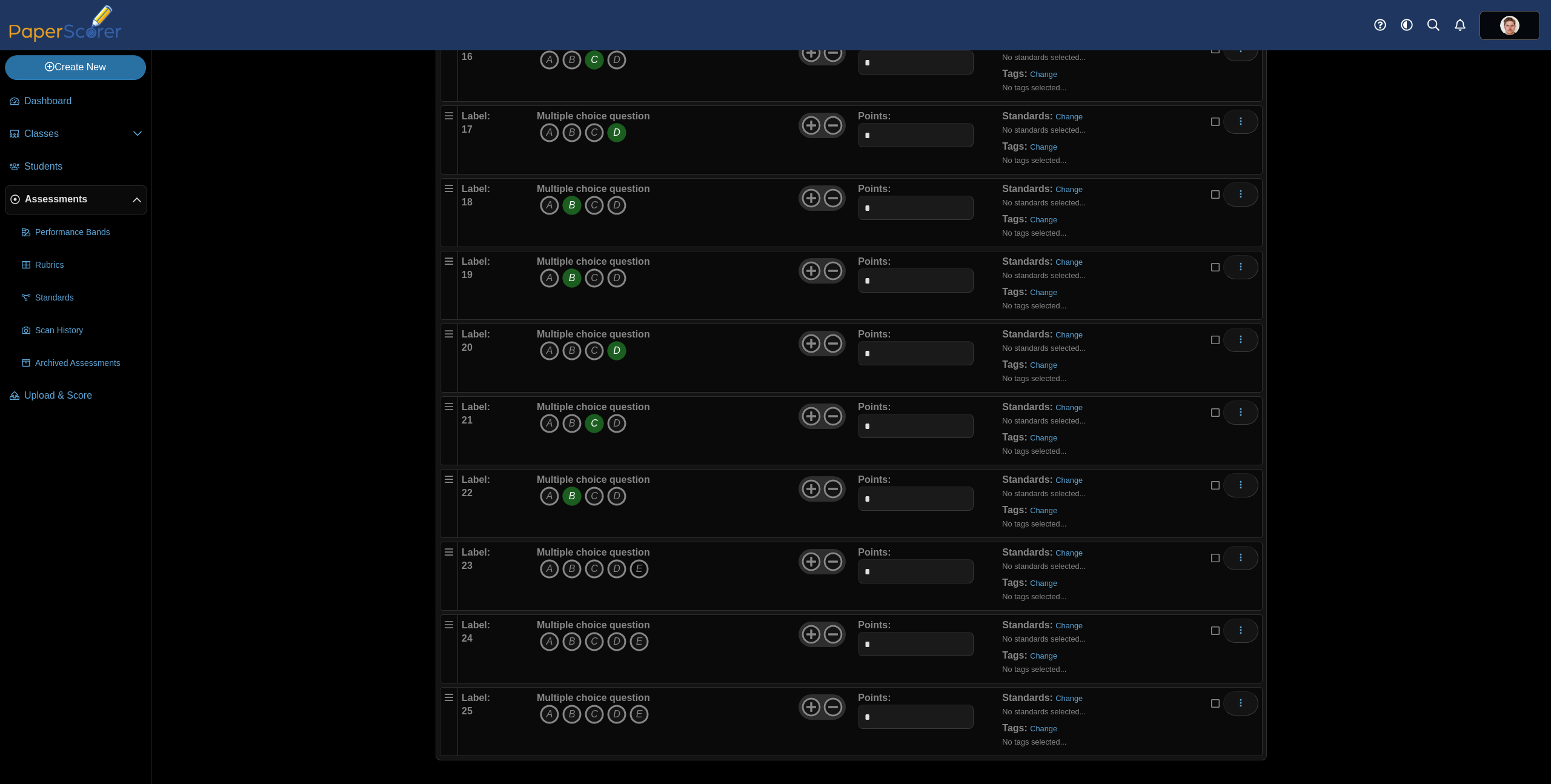
click at [633, 572] on icon "E" at bounding box center [639, 569] width 19 height 19
click at [612, 642] on icon "D" at bounding box center [617, 641] width 19 height 19
click at [830, 633] on use at bounding box center [833, 634] width 18 height 18
click at [567, 717] on icon "B" at bounding box center [572, 714] width 19 height 19
click at [829, 707] on use at bounding box center [833, 707] width 18 height 18
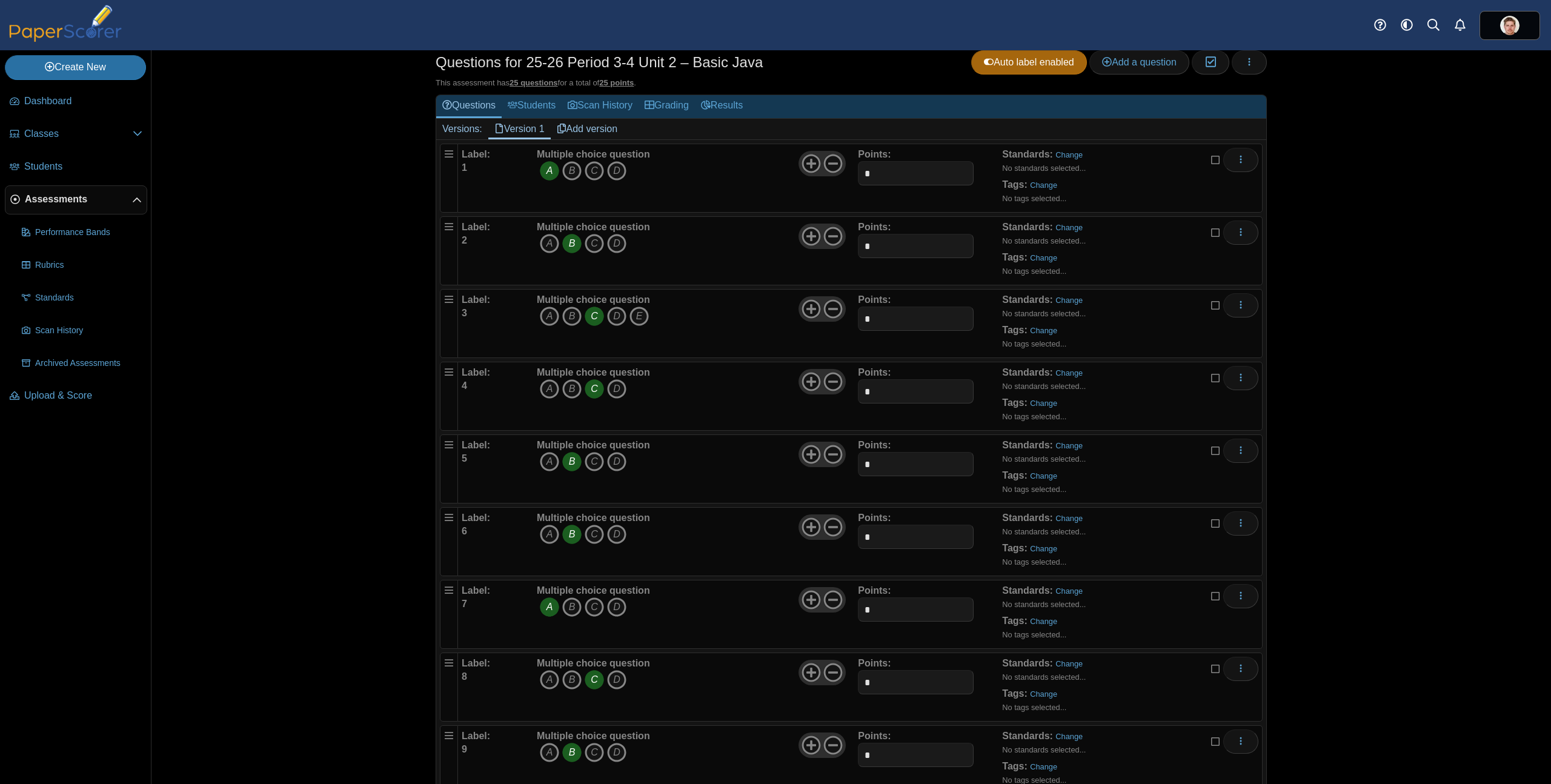
scroll to position [0, 0]
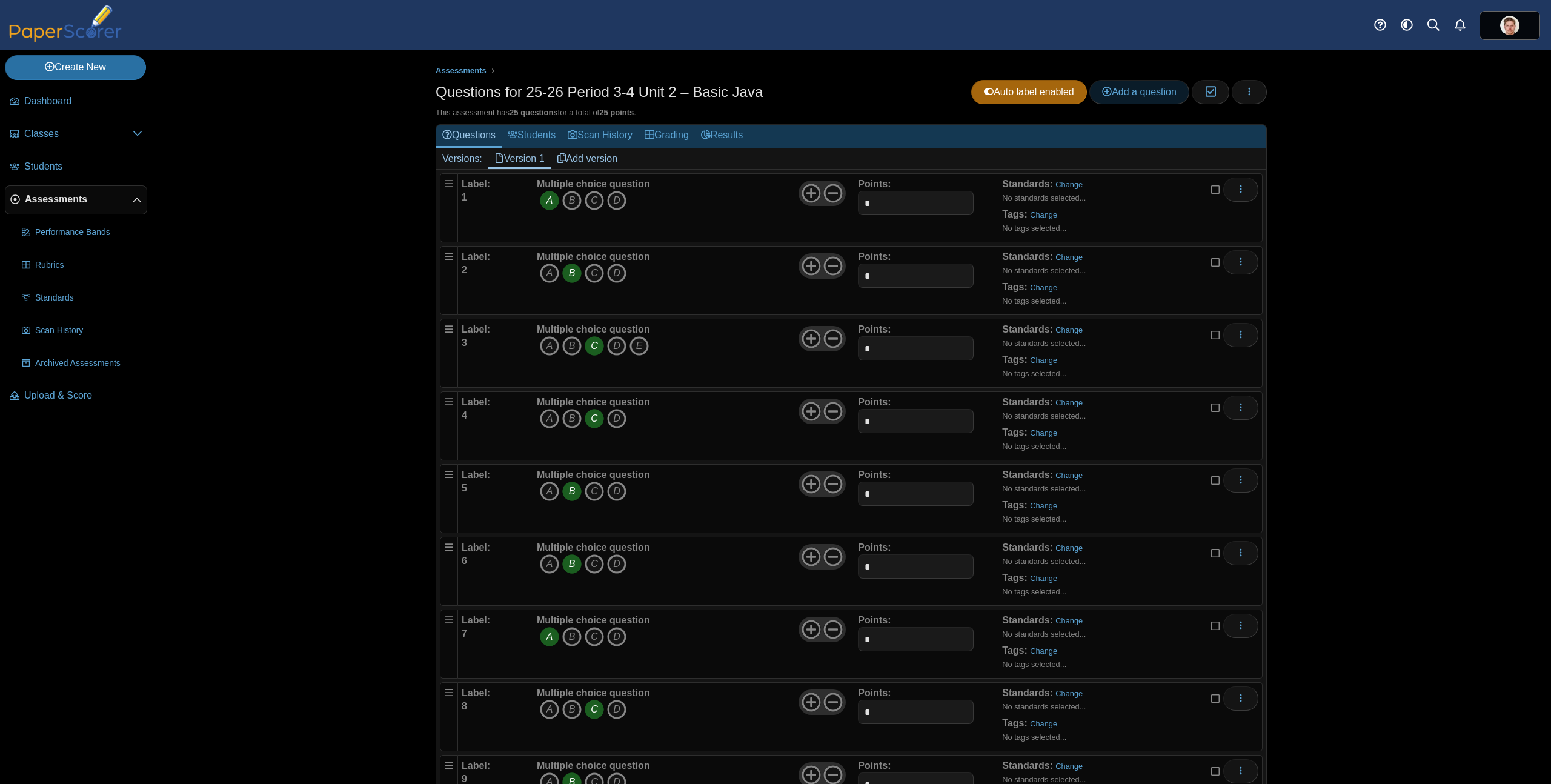
click at [1151, 92] on span "Add a question" at bounding box center [1139, 92] width 75 height 10
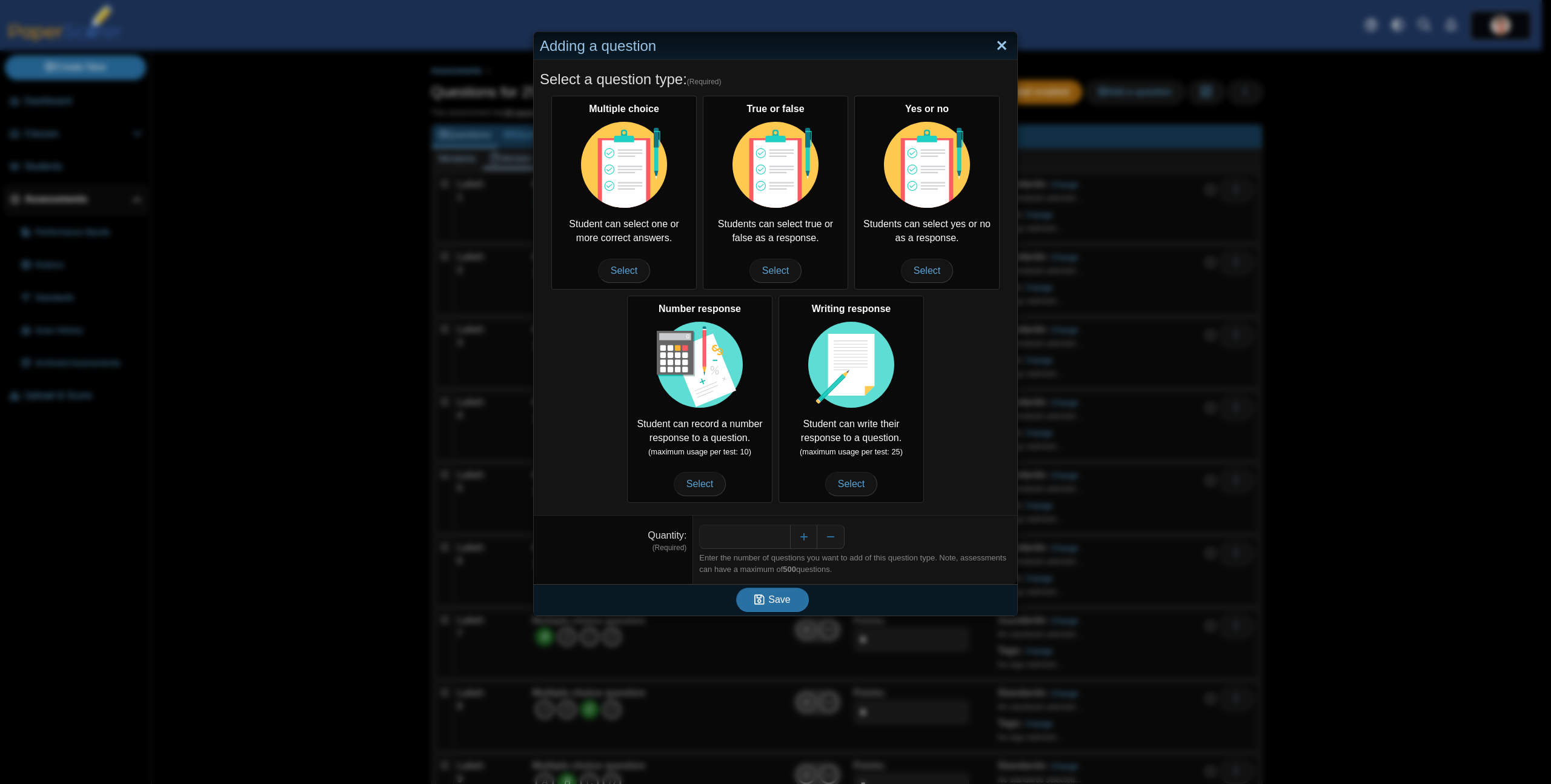
click at [995, 45] on link "Close" at bounding box center [1002, 45] width 18 height 21
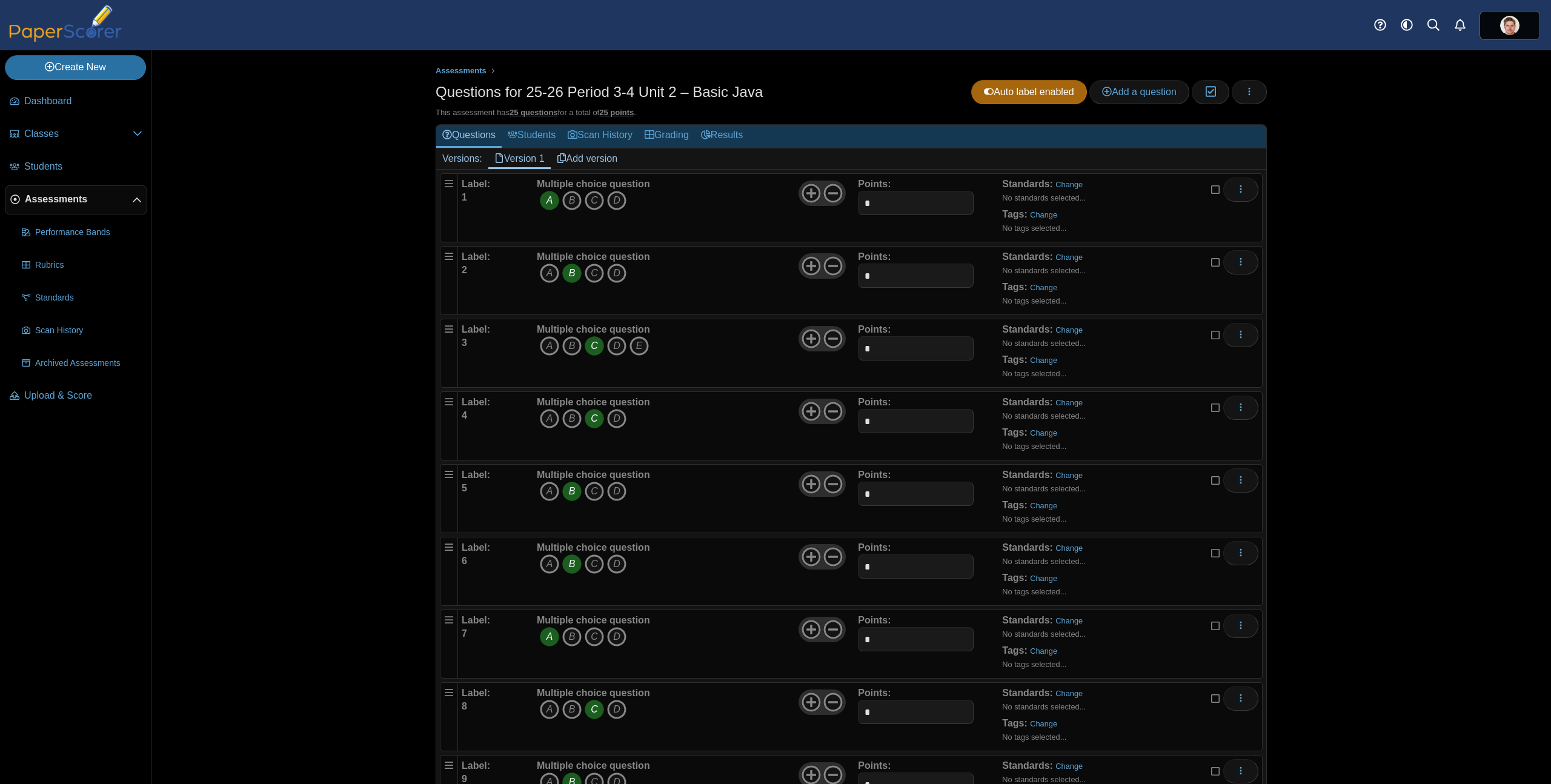
drag, startPoint x: 1306, startPoint y: 254, endPoint x: 1172, endPoint y: 363, distance: 172.7
click at [1306, 254] on div "Assessments Questions for 25-26 Period 3-4 Unit 2 – Basic Java Auto label enabl…" at bounding box center [851, 417] width 1400 height 734
click at [1142, 96] on span "Add a question" at bounding box center [1139, 92] width 75 height 10
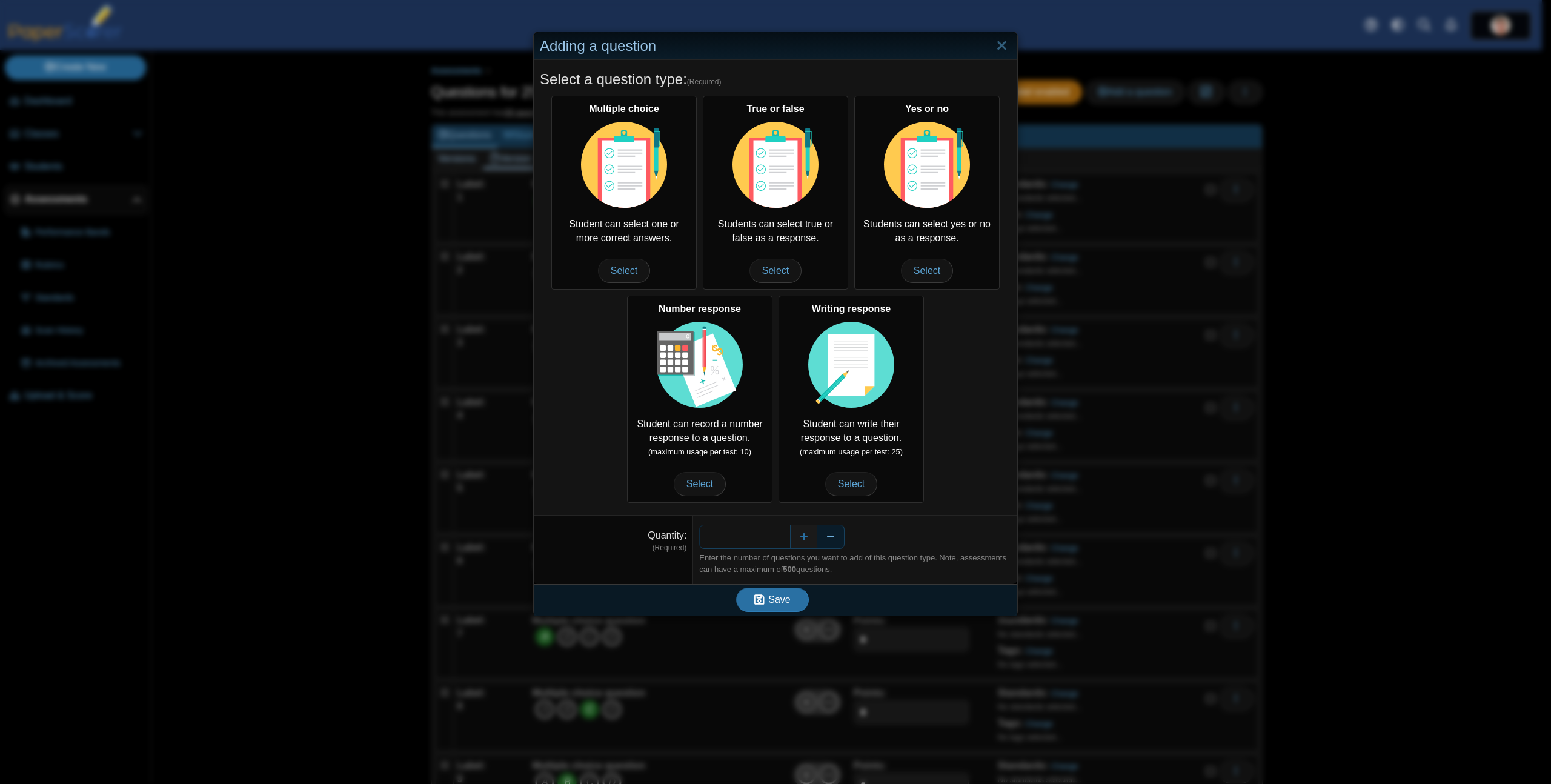
drag, startPoint x: 769, startPoint y: 537, endPoint x: 816, endPoint y: 535, distance: 47.0
click at [781, 537] on input "*" at bounding box center [745, 537] width 91 height 24
type input "**"
click at [779, 597] on span "Save" at bounding box center [779, 599] width 22 height 10
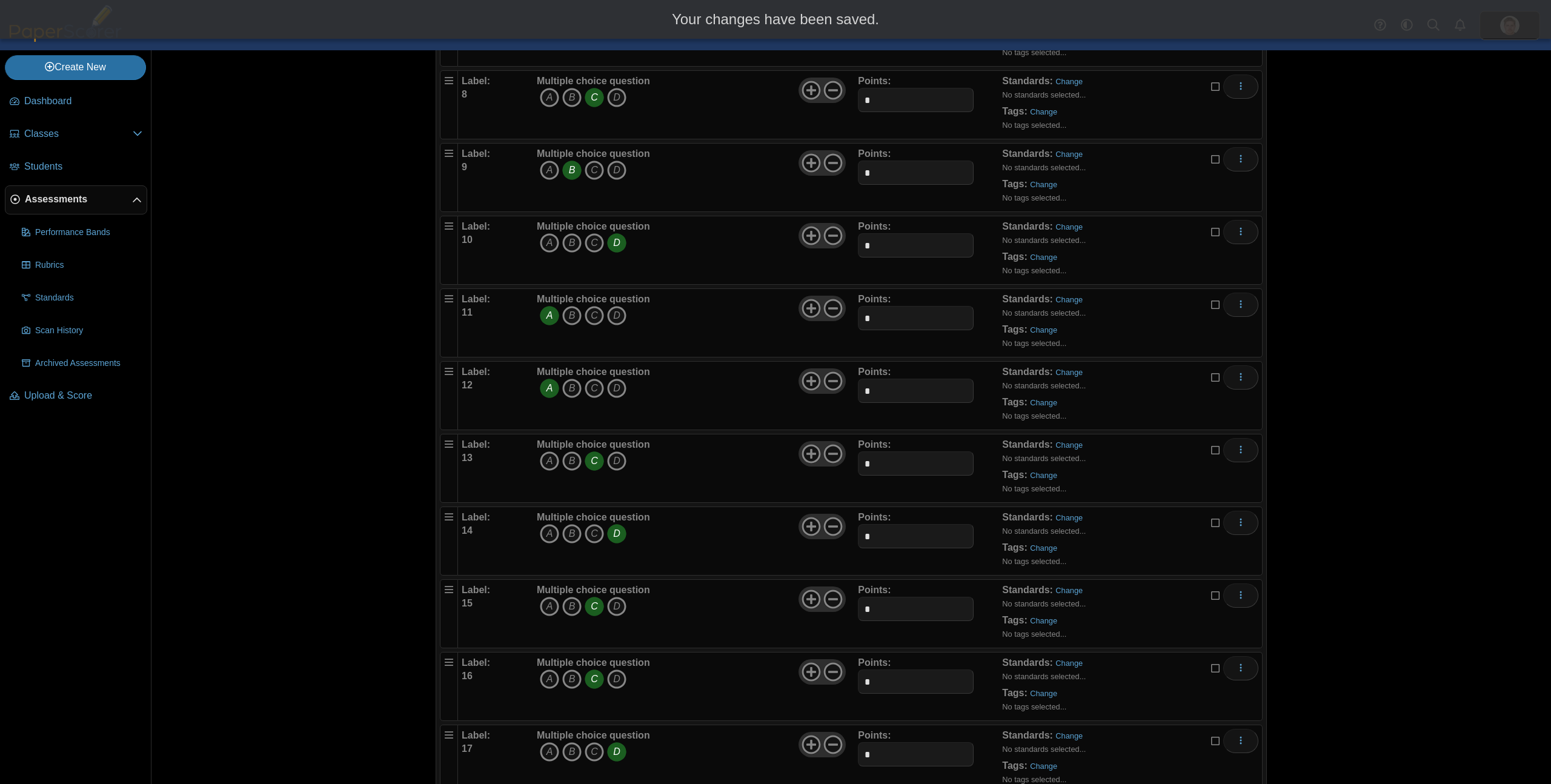
scroll to position [1231, 0]
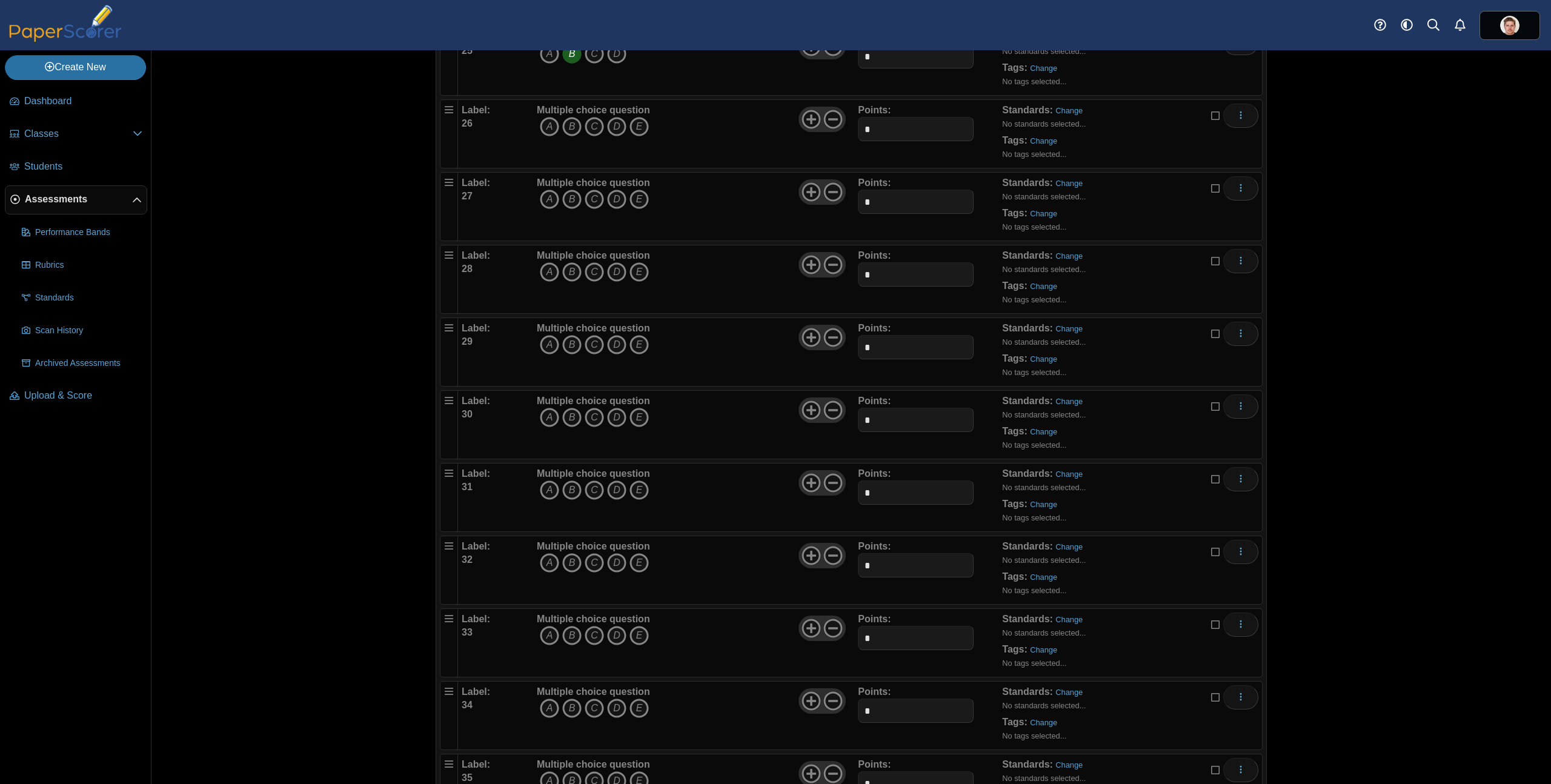
scroll to position [1645, 0]
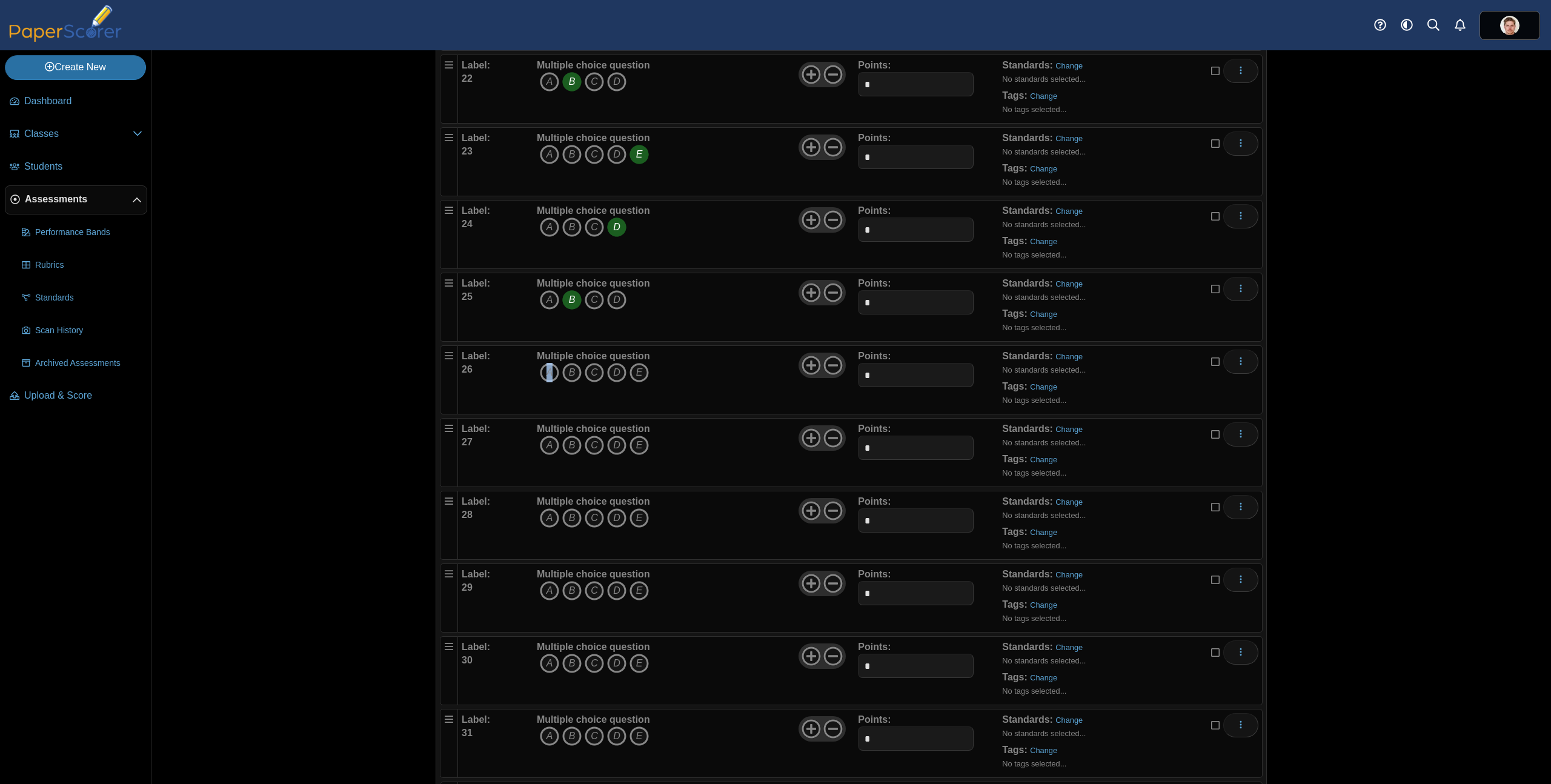
click at [545, 374] on icon "A" at bounding box center [549, 372] width 19 height 19
click at [831, 365] on use at bounding box center [833, 365] width 18 height 18
click at [567, 448] on icon "B" at bounding box center [572, 445] width 19 height 19
click at [828, 431] on icon at bounding box center [833, 437] width 19 height 19
click at [594, 516] on icon "C" at bounding box center [594, 517] width 19 height 19
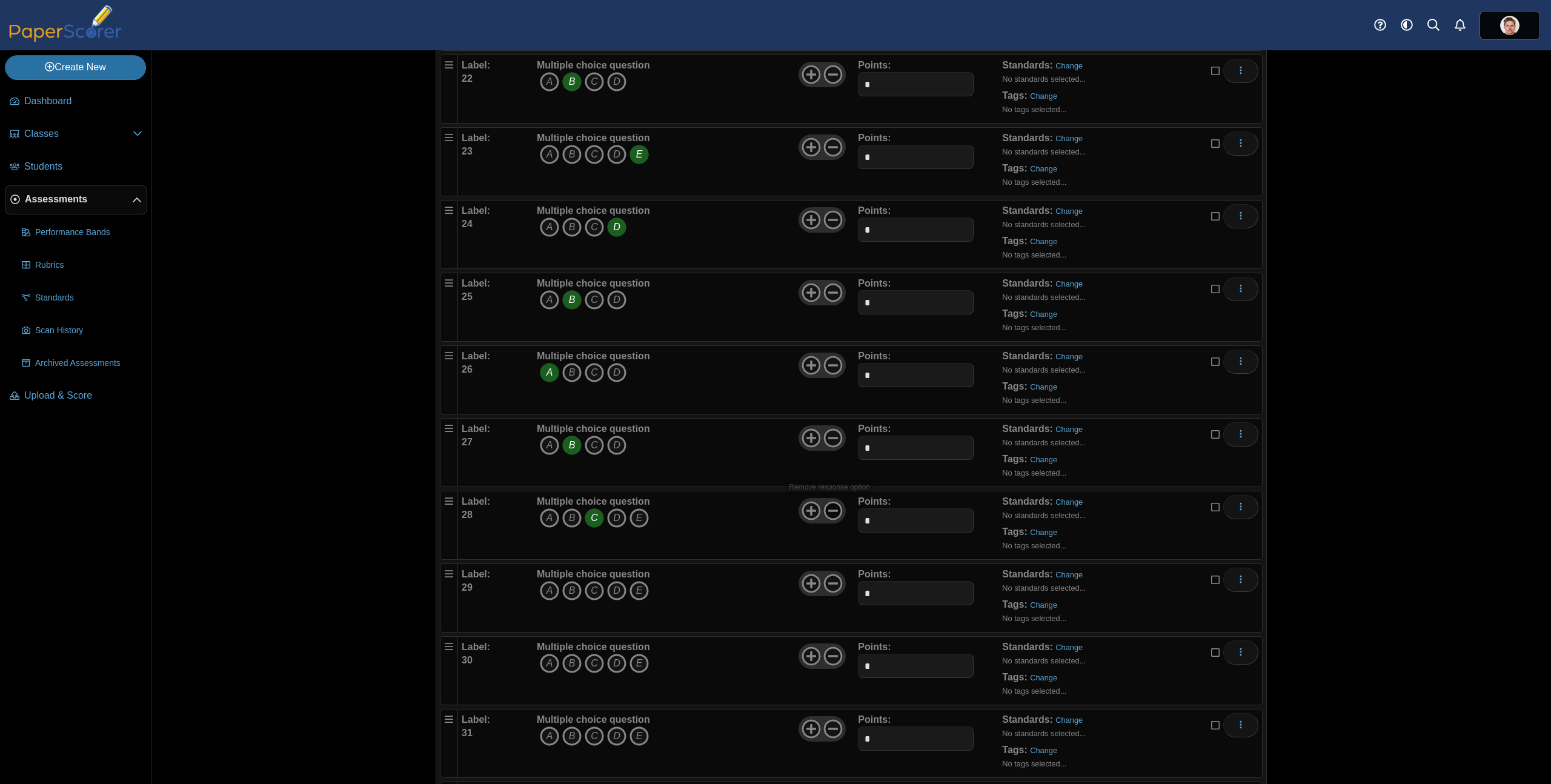
click at [830, 510] on use at bounding box center [833, 511] width 18 height 18
click at [570, 592] on icon "B" at bounding box center [572, 590] width 19 height 19
click at [831, 584] on icon at bounding box center [833, 583] width 19 height 19
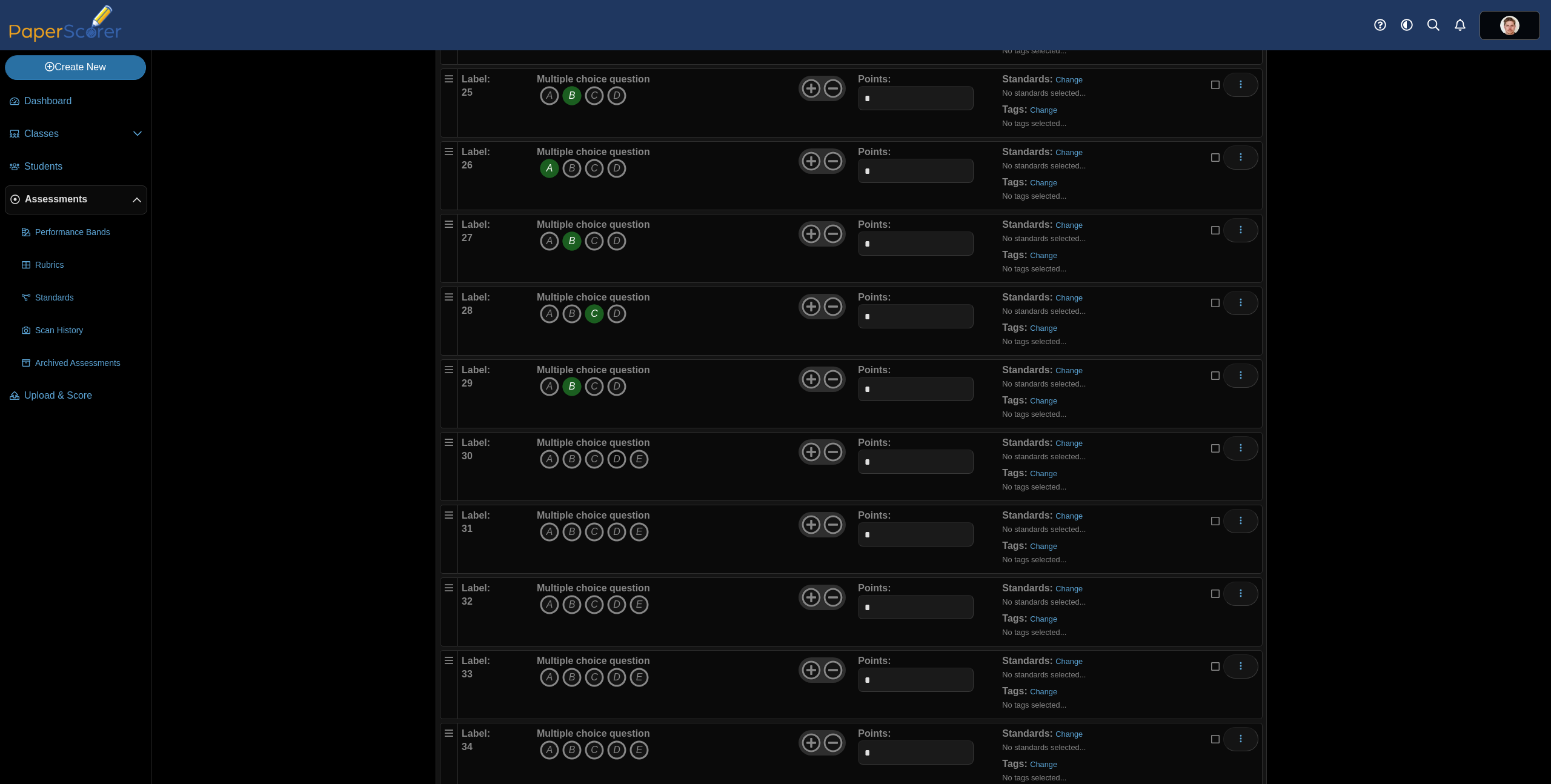
click at [616, 461] on icon "D" at bounding box center [617, 458] width 19 height 19
click at [612, 457] on icon "D" at bounding box center [617, 458] width 19 height 19
click at [831, 453] on icon at bounding box center [833, 451] width 19 height 19
click at [543, 534] on icon "A" at bounding box center [549, 532] width 19 height 19
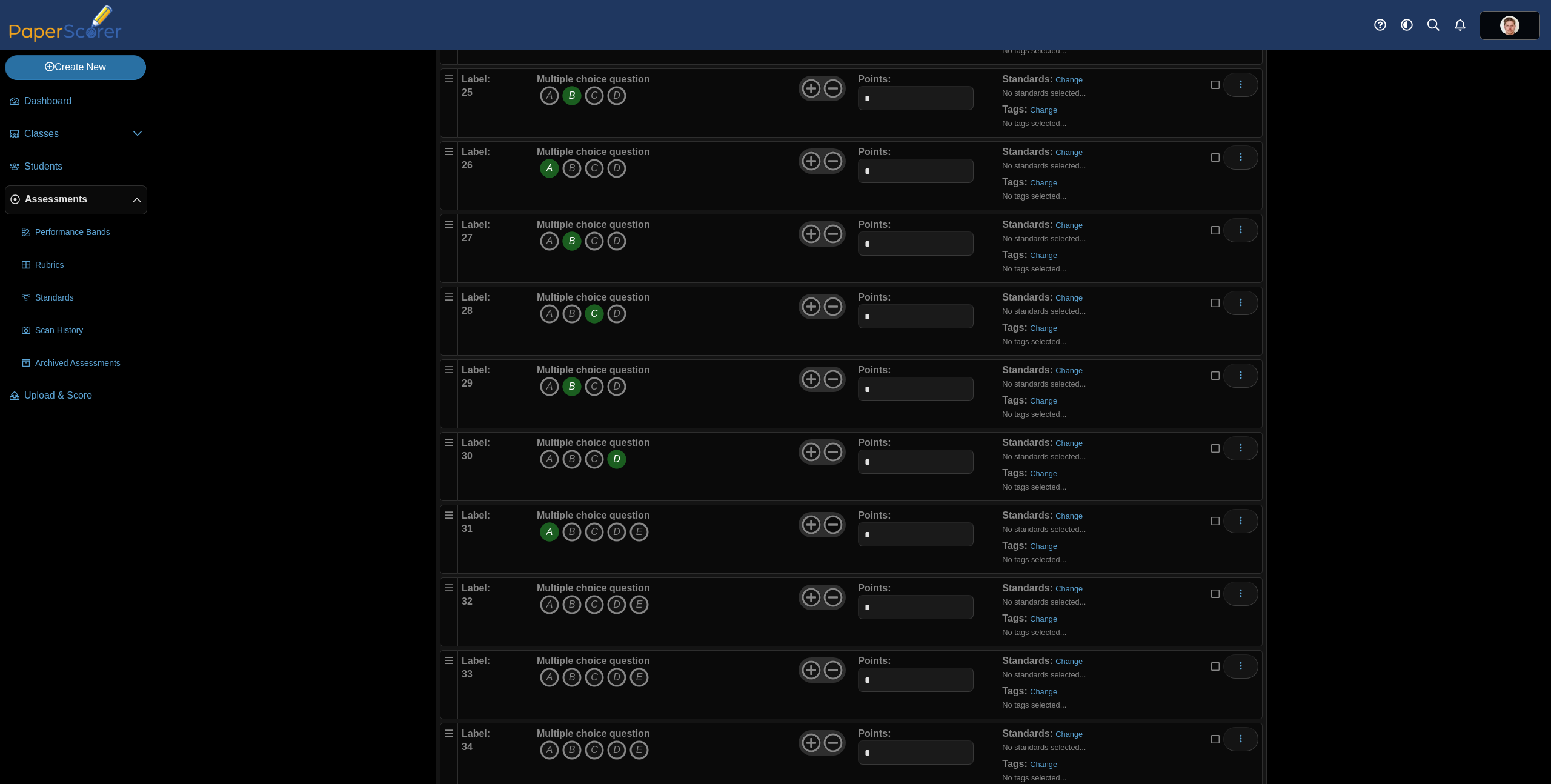
click at [831, 525] on icon at bounding box center [833, 524] width 19 height 19
click at [571, 604] on icon "B" at bounding box center [572, 604] width 19 height 19
click at [831, 598] on icon at bounding box center [833, 597] width 19 height 19
click at [618, 388] on icon "D" at bounding box center [617, 388] width 19 height 19
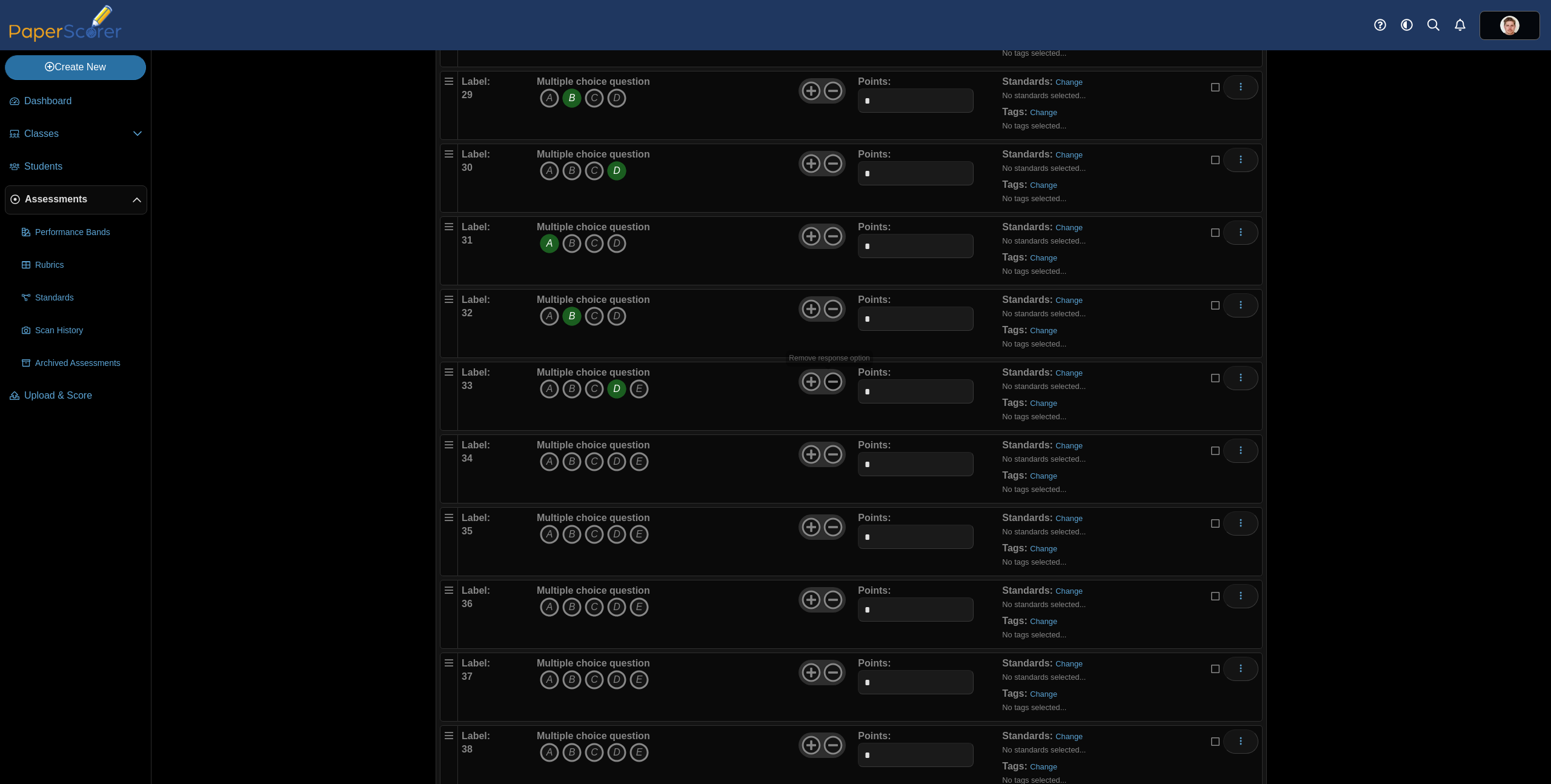
click at [833, 383] on icon at bounding box center [833, 381] width 19 height 19
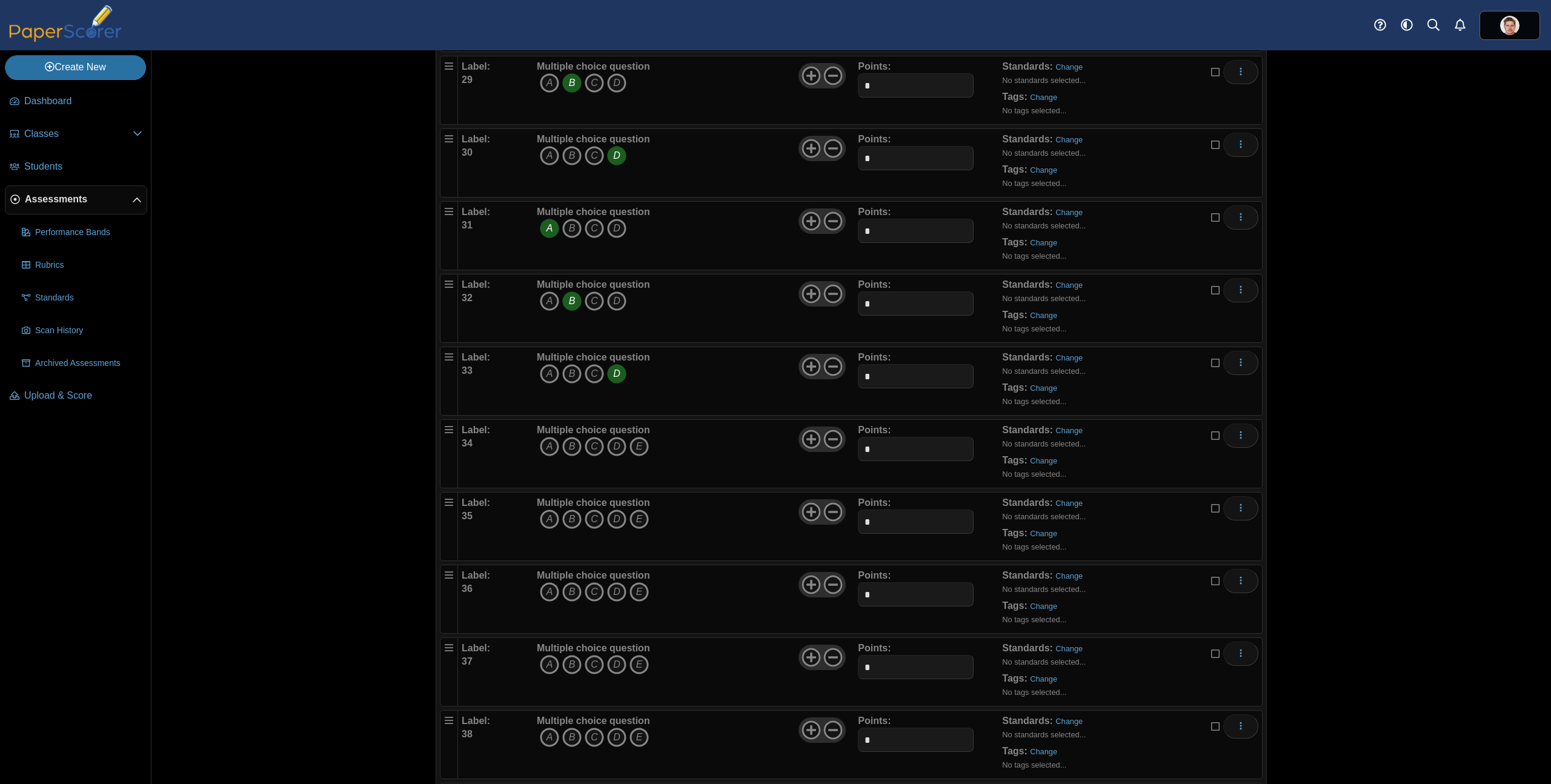
scroll to position [2218, 0]
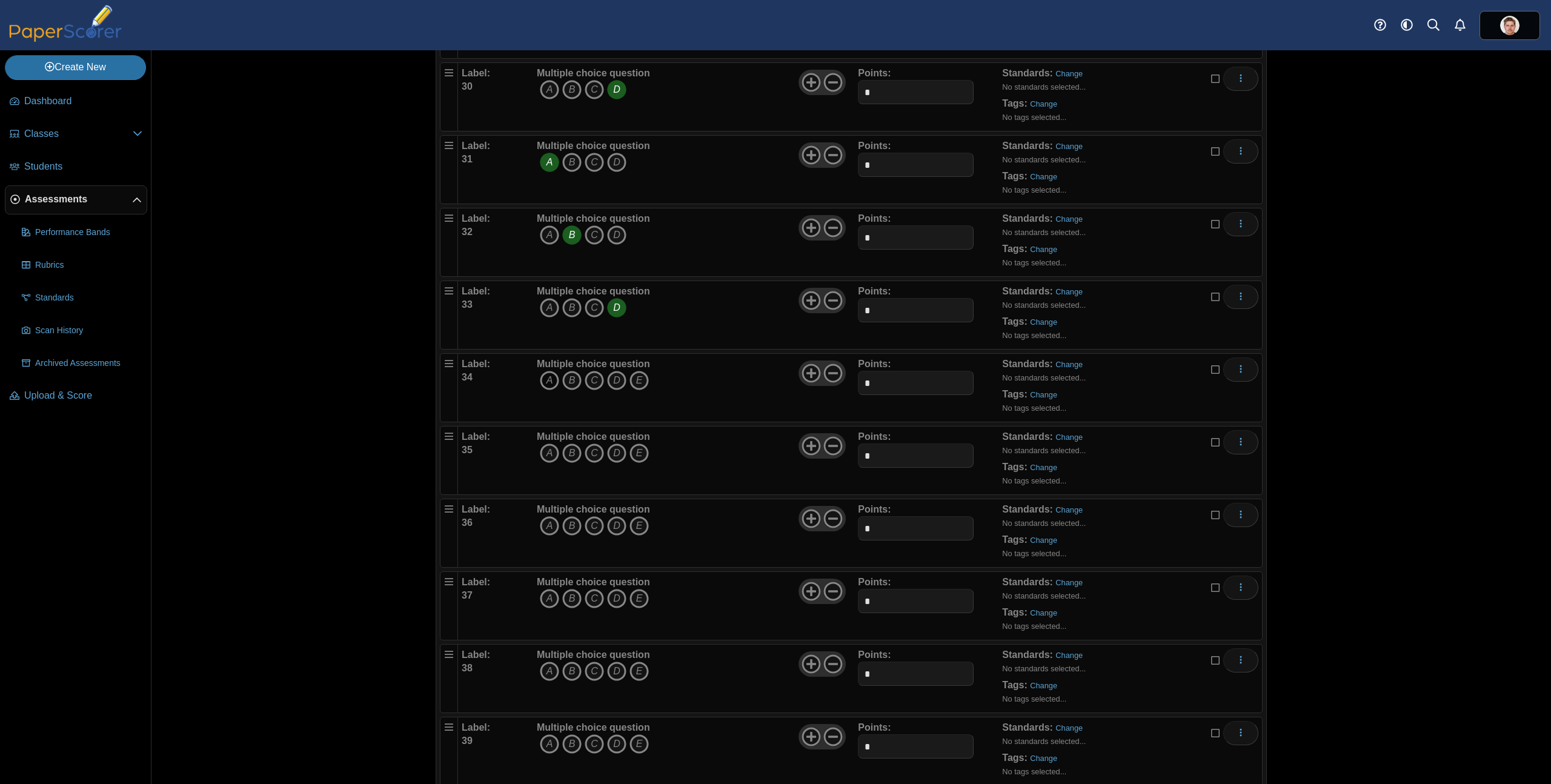
click at [548, 377] on icon "A" at bounding box center [549, 380] width 19 height 19
click at [829, 372] on use at bounding box center [833, 373] width 18 height 18
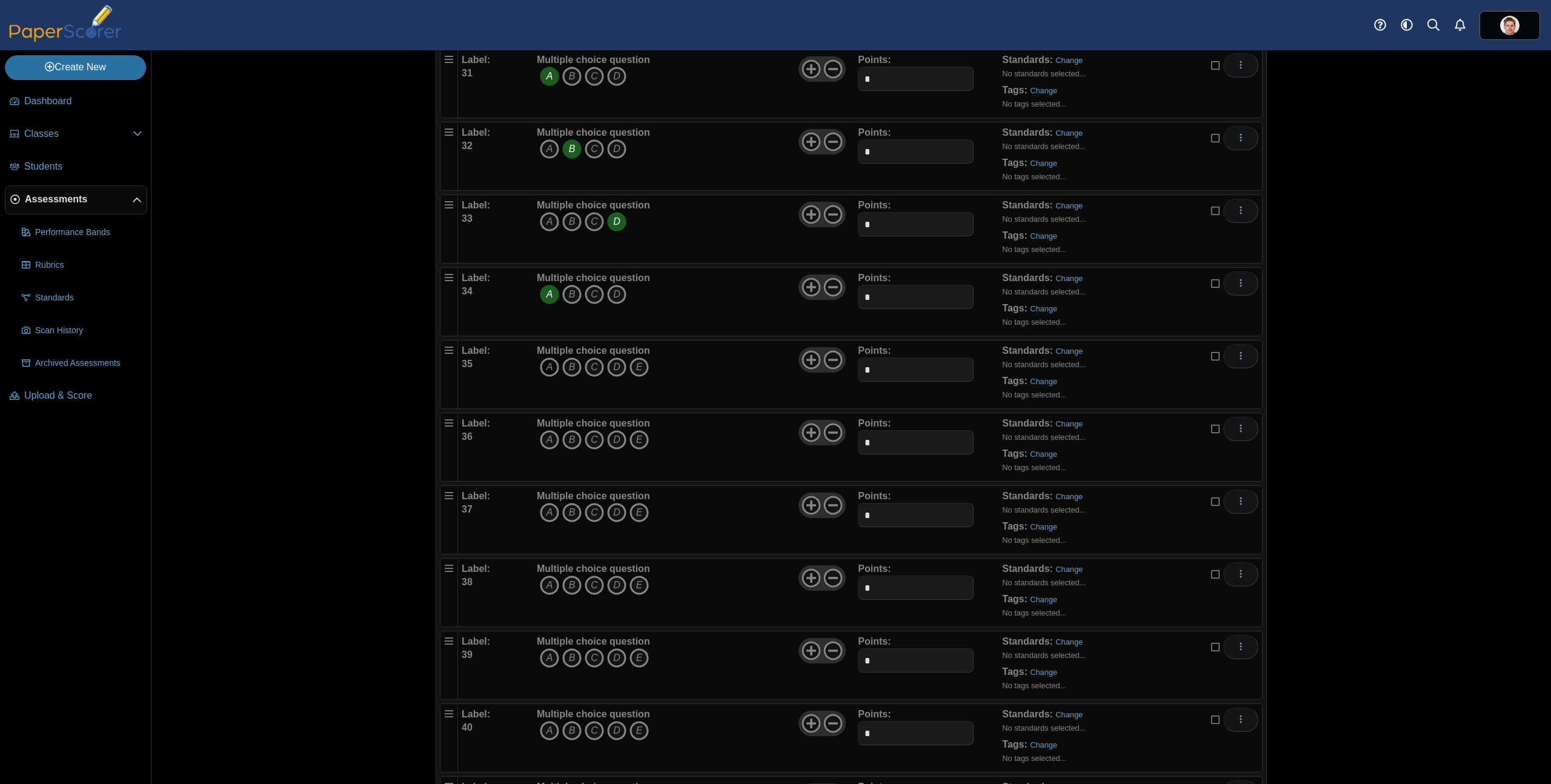
click at [546, 364] on icon "A" at bounding box center [549, 367] width 19 height 19
click at [825, 363] on icon at bounding box center [833, 360] width 19 height 19
click at [545, 443] on icon "A" at bounding box center [549, 439] width 19 height 19
click at [828, 434] on icon at bounding box center [833, 432] width 19 height 19
click at [589, 516] on icon "C" at bounding box center [594, 512] width 19 height 19
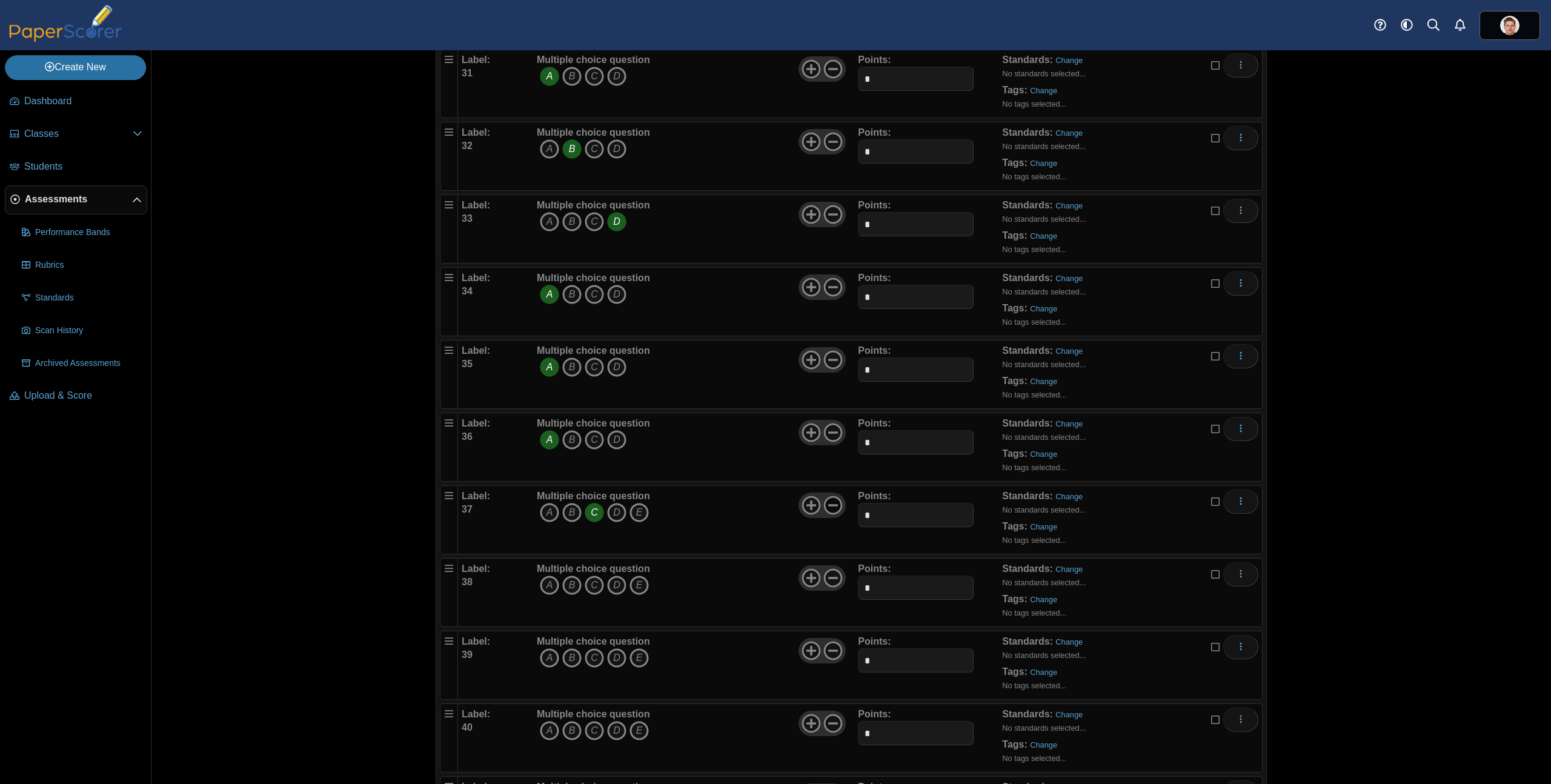
click at [830, 506] on icon at bounding box center [833, 505] width 19 height 19
click at [544, 584] on icon "A" at bounding box center [549, 585] width 19 height 19
click at [830, 579] on icon at bounding box center [833, 577] width 19 height 19
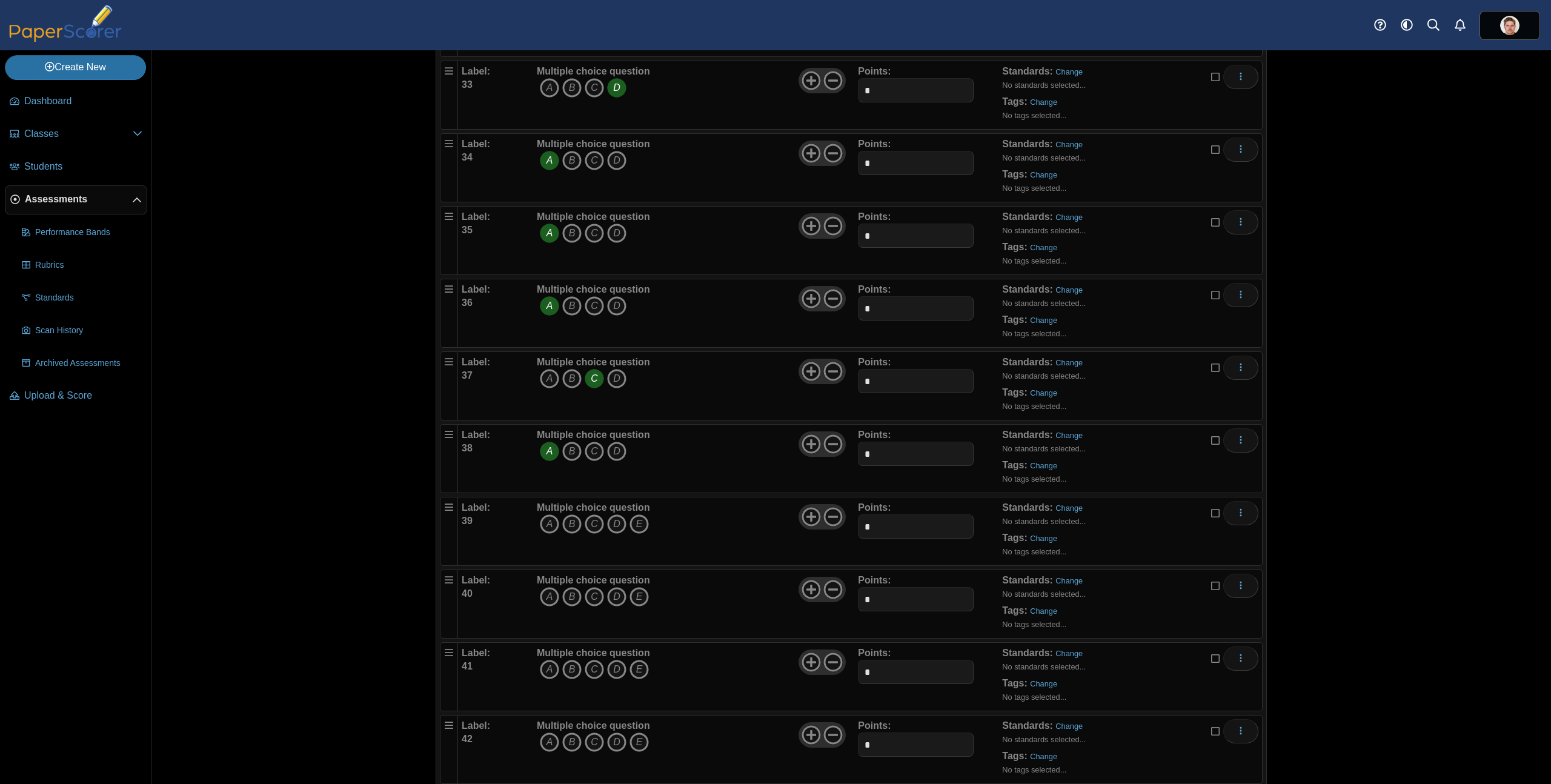
scroll to position [2444, 0]
click at [550, 519] on icon "A" at bounding box center [549, 519] width 19 height 19
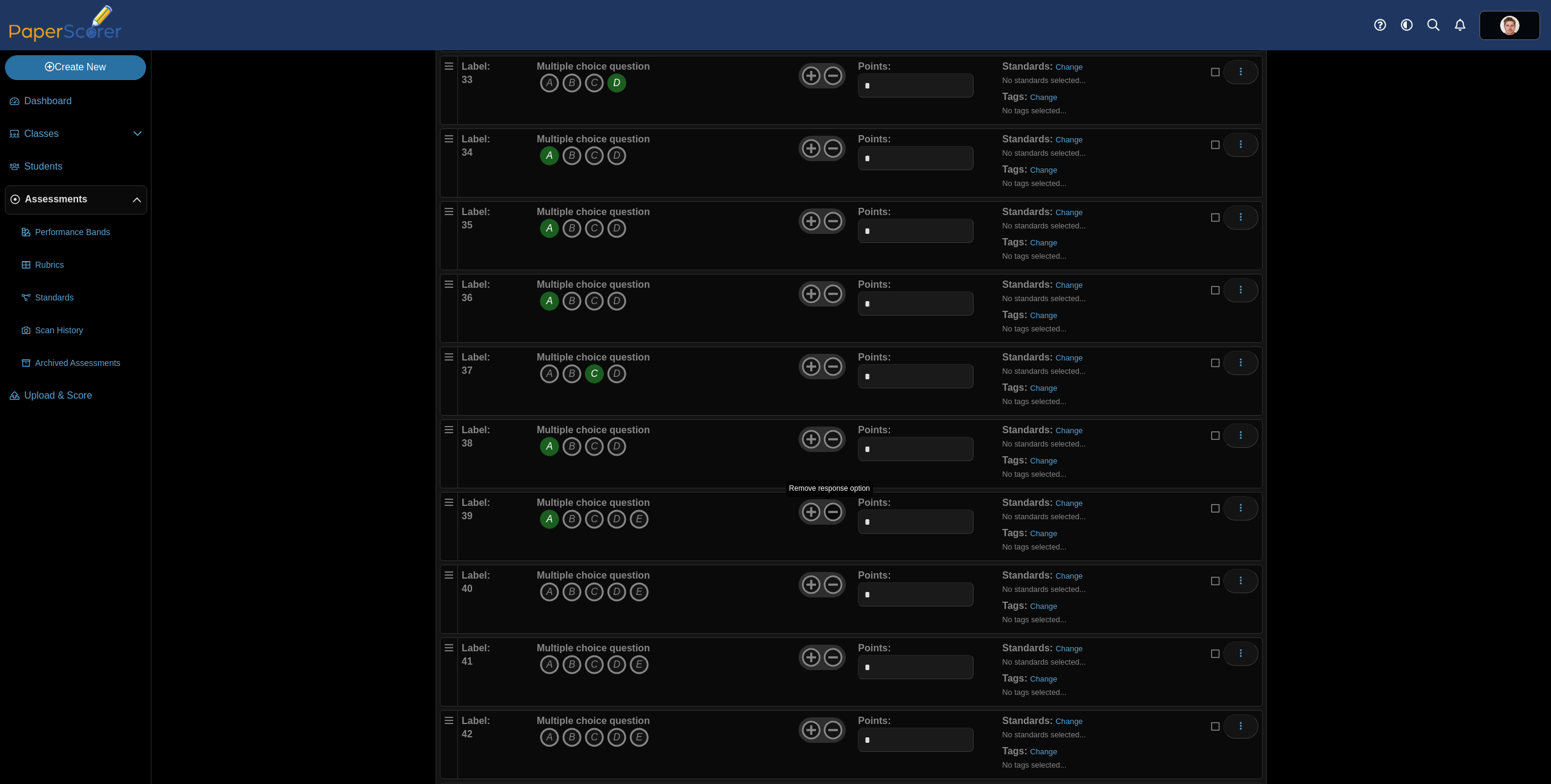
click at [828, 511] on use at bounding box center [833, 512] width 18 height 18
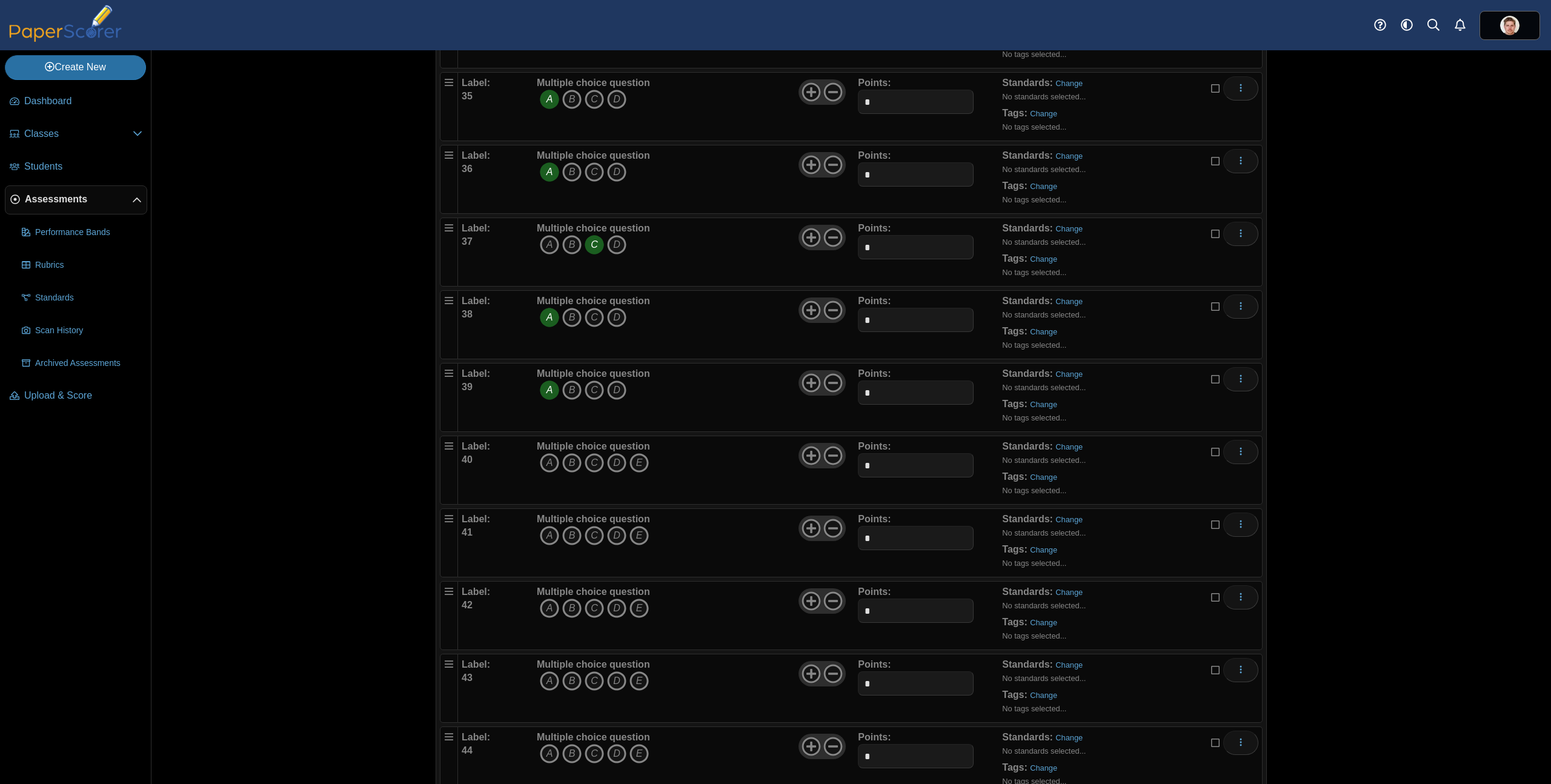
scroll to position [2572, 0]
click at [590, 463] on icon "C" at bounding box center [594, 462] width 19 height 19
drag, startPoint x: 829, startPoint y: 458, endPoint x: 824, endPoint y: 462, distance: 6.4
click at [829, 458] on icon at bounding box center [833, 455] width 19 height 19
click at [547, 535] on icon "A" at bounding box center [549, 535] width 19 height 19
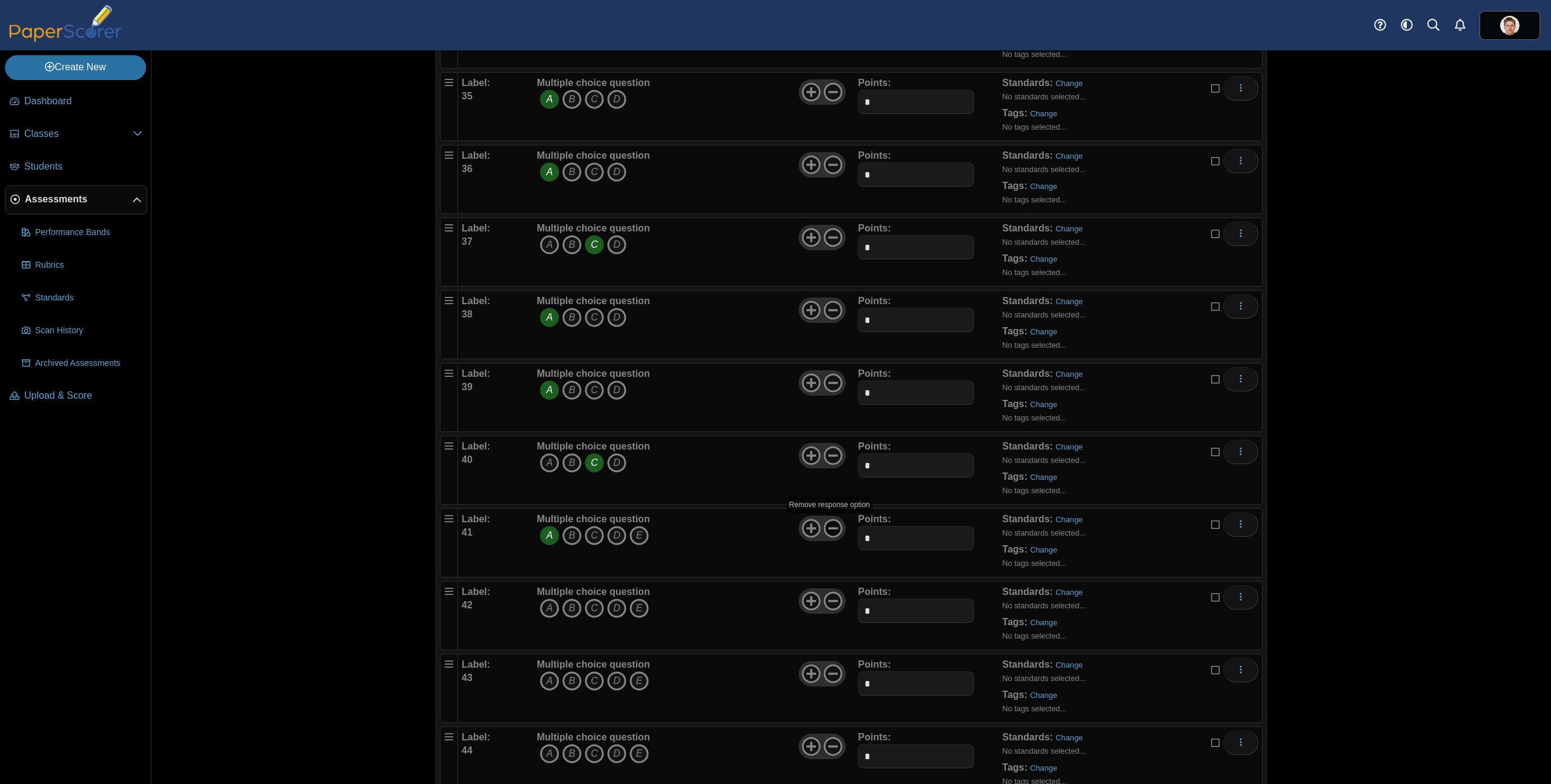
click at [836, 525] on icon at bounding box center [833, 527] width 19 height 19
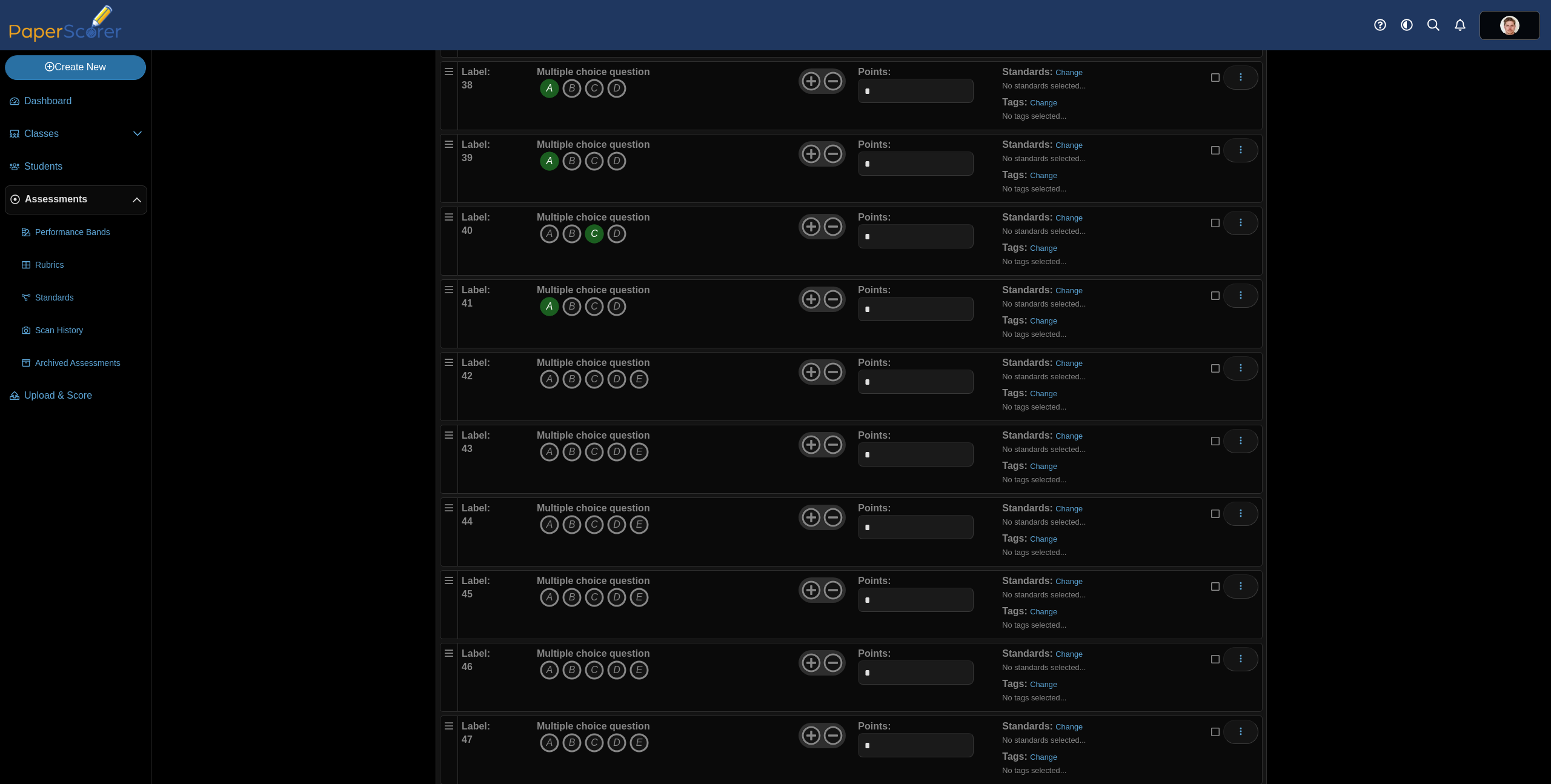
scroll to position [2820, 0]
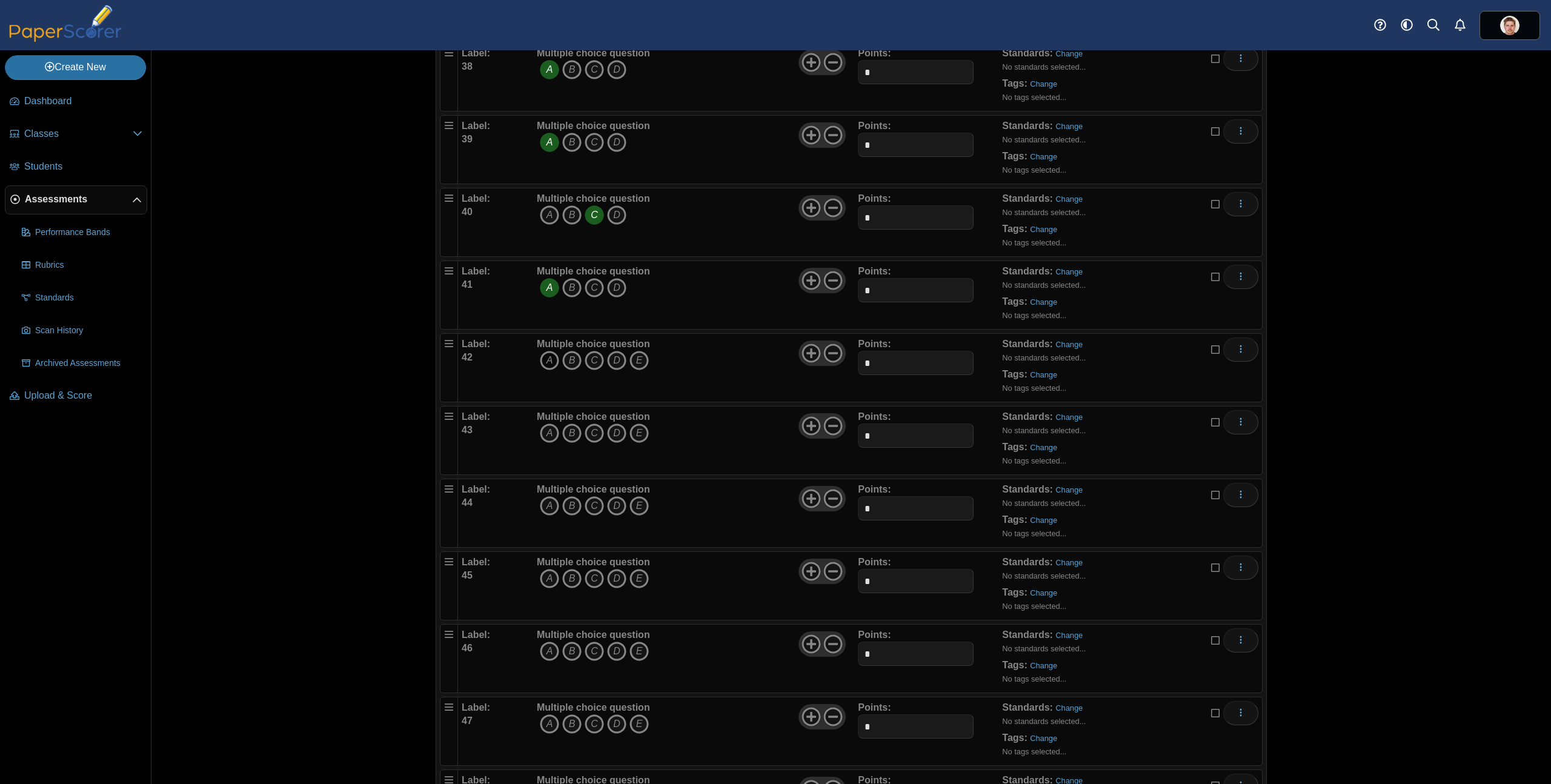
click at [543, 361] on icon "A" at bounding box center [549, 360] width 19 height 19
click at [831, 355] on icon at bounding box center [833, 353] width 19 height 19
click at [567, 431] on icon "B" at bounding box center [572, 433] width 19 height 19
click at [831, 423] on icon at bounding box center [833, 425] width 19 height 19
click at [545, 503] on icon "A" at bounding box center [549, 505] width 19 height 19
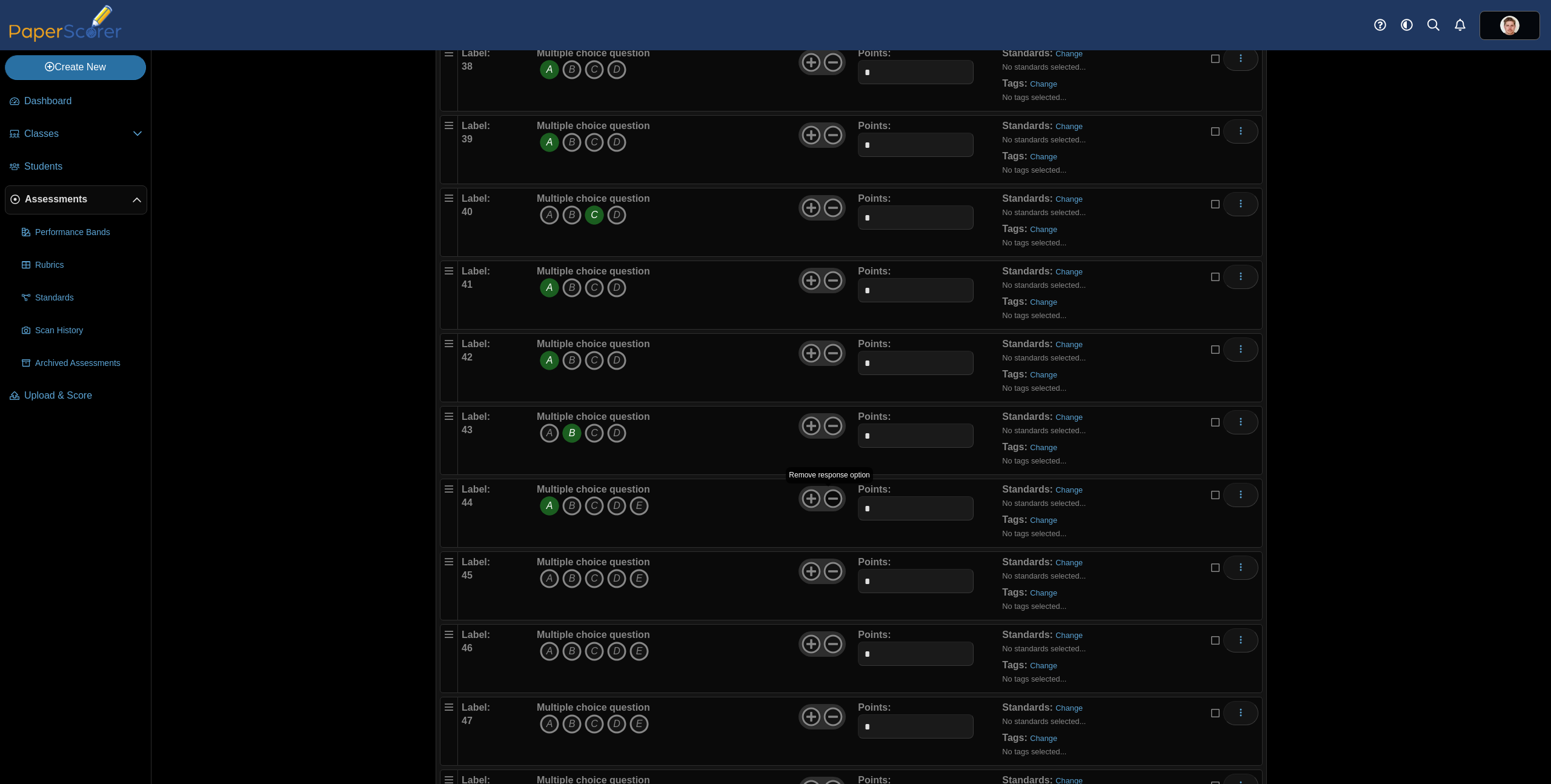
click at [826, 500] on icon at bounding box center [833, 498] width 19 height 19
click at [544, 579] on icon "A" at bounding box center [549, 578] width 19 height 19
click at [833, 572] on icon at bounding box center [833, 571] width 19 height 19
click at [540, 649] on icon "A" at bounding box center [549, 650] width 19 height 19
click at [828, 645] on icon at bounding box center [833, 643] width 19 height 19
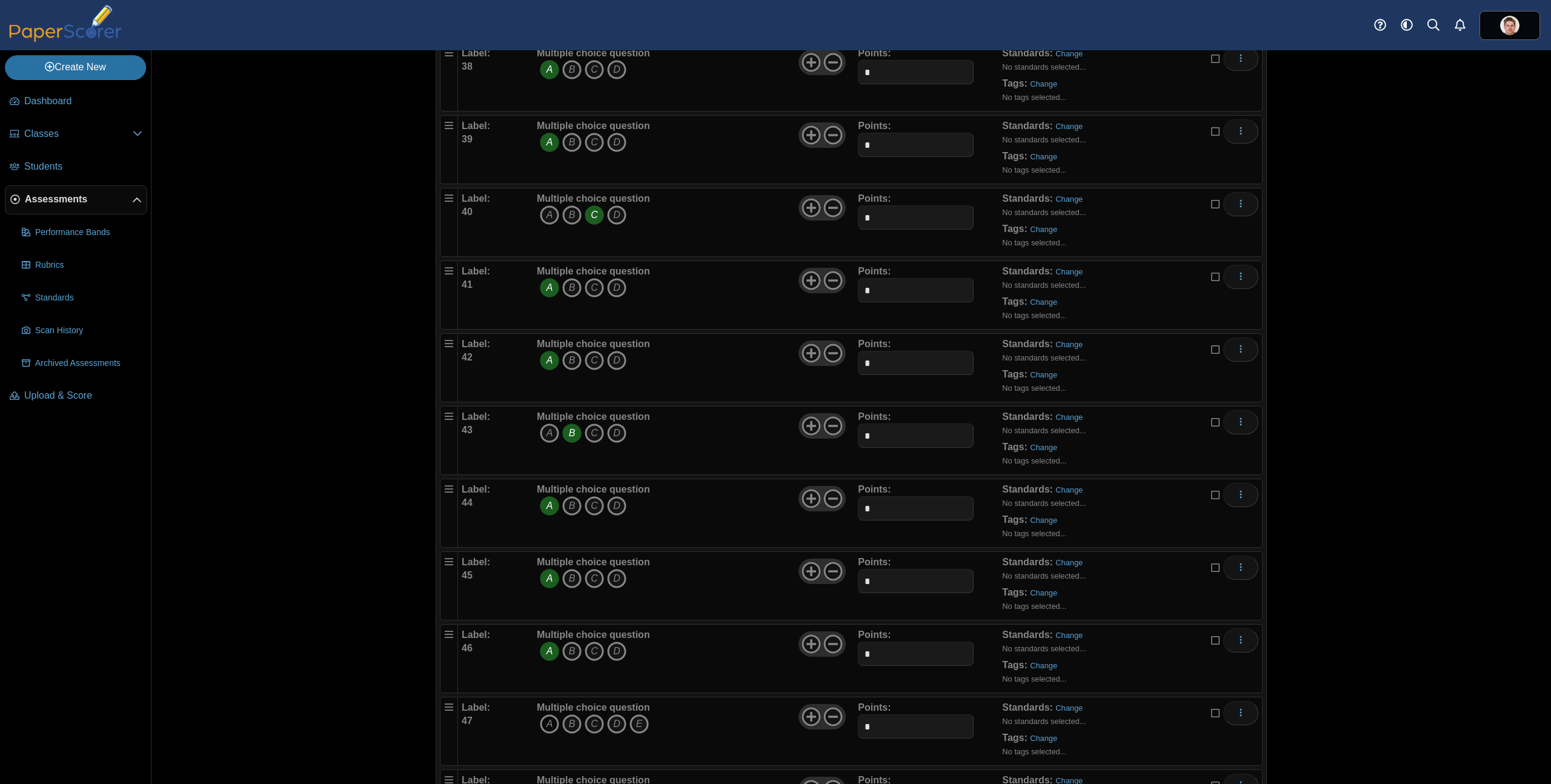
click at [545, 721] on icon "A" at bounding box center [549, 724] width 19 height 19
click at [831, 714] on icon at bounding box center [833, 716] width 19 height 19
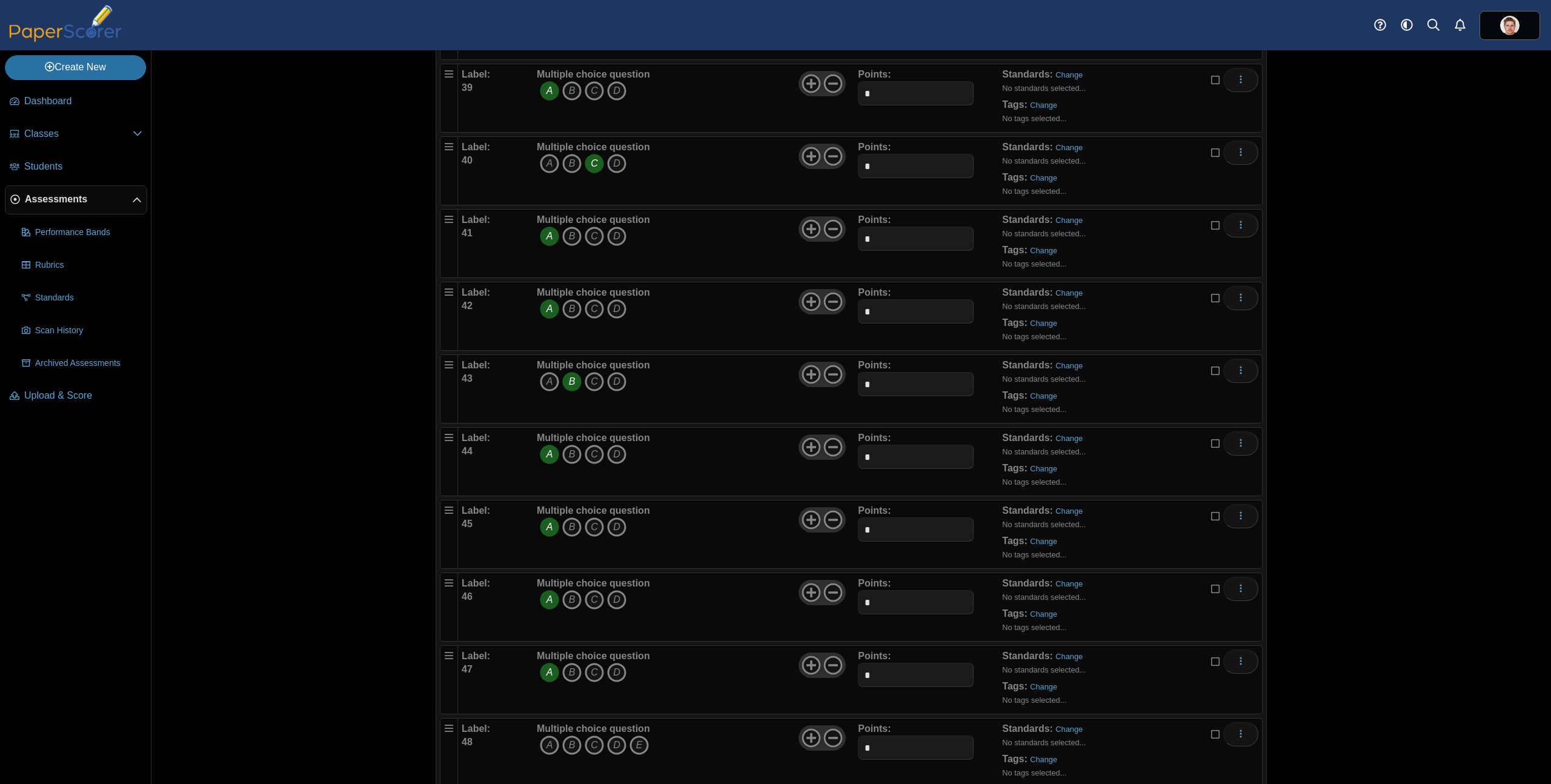
scroll to position [3048, 0]
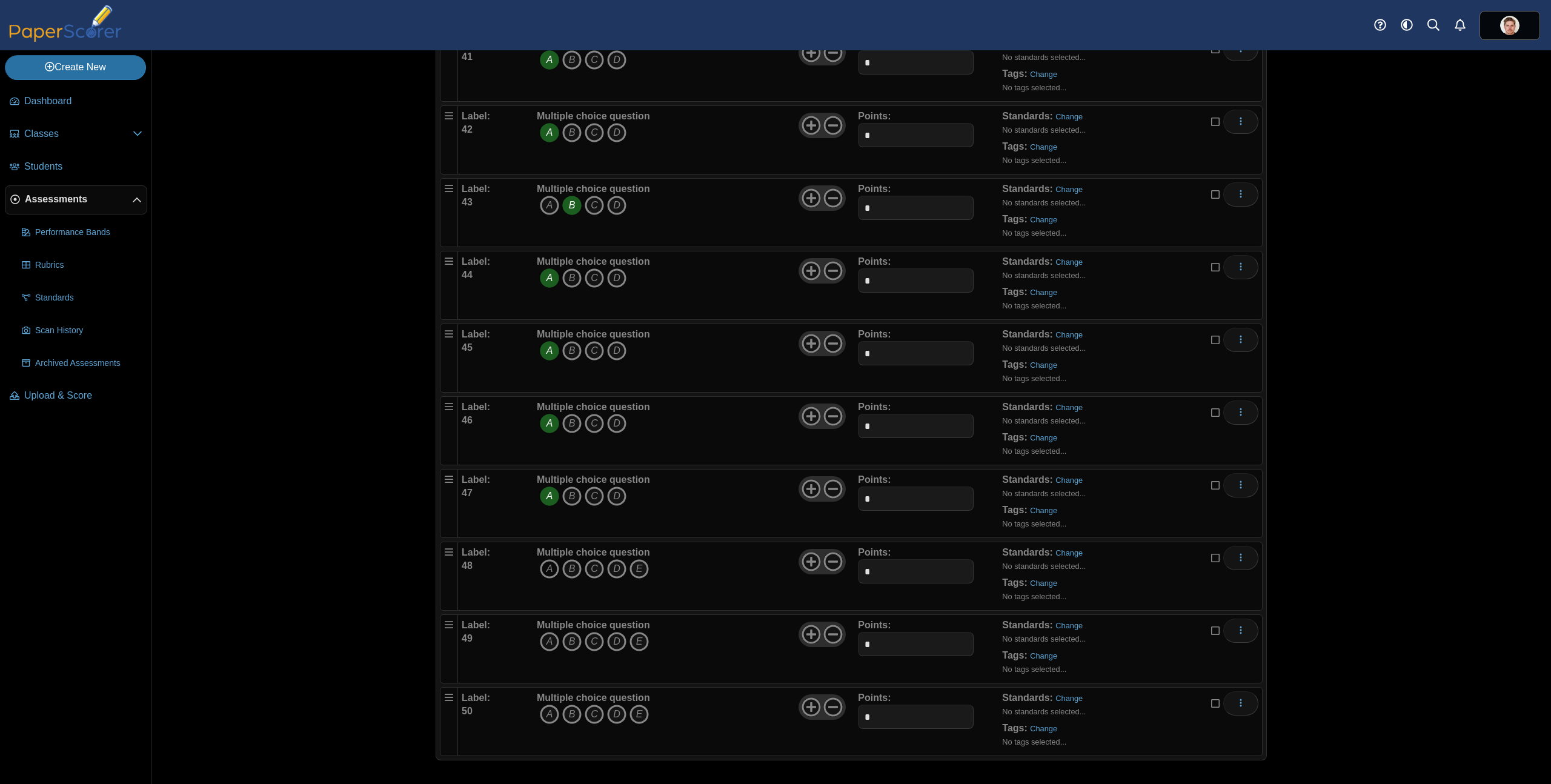
click at [545, 569] on icon "A" at bounding box center [549, 569] width 19 height 19
click at [831, 561] on use at bounding box center [833, 562] width 18 height 18
click at [569, 640] on icon "B" at bounding box center [572, 641] width 19 height 19
click at [829, 635] on icon at bounding box center [833, 634] width 19 height 19
click at [829, 636] on icon at bounding box center [833, 634] width 19 height 19
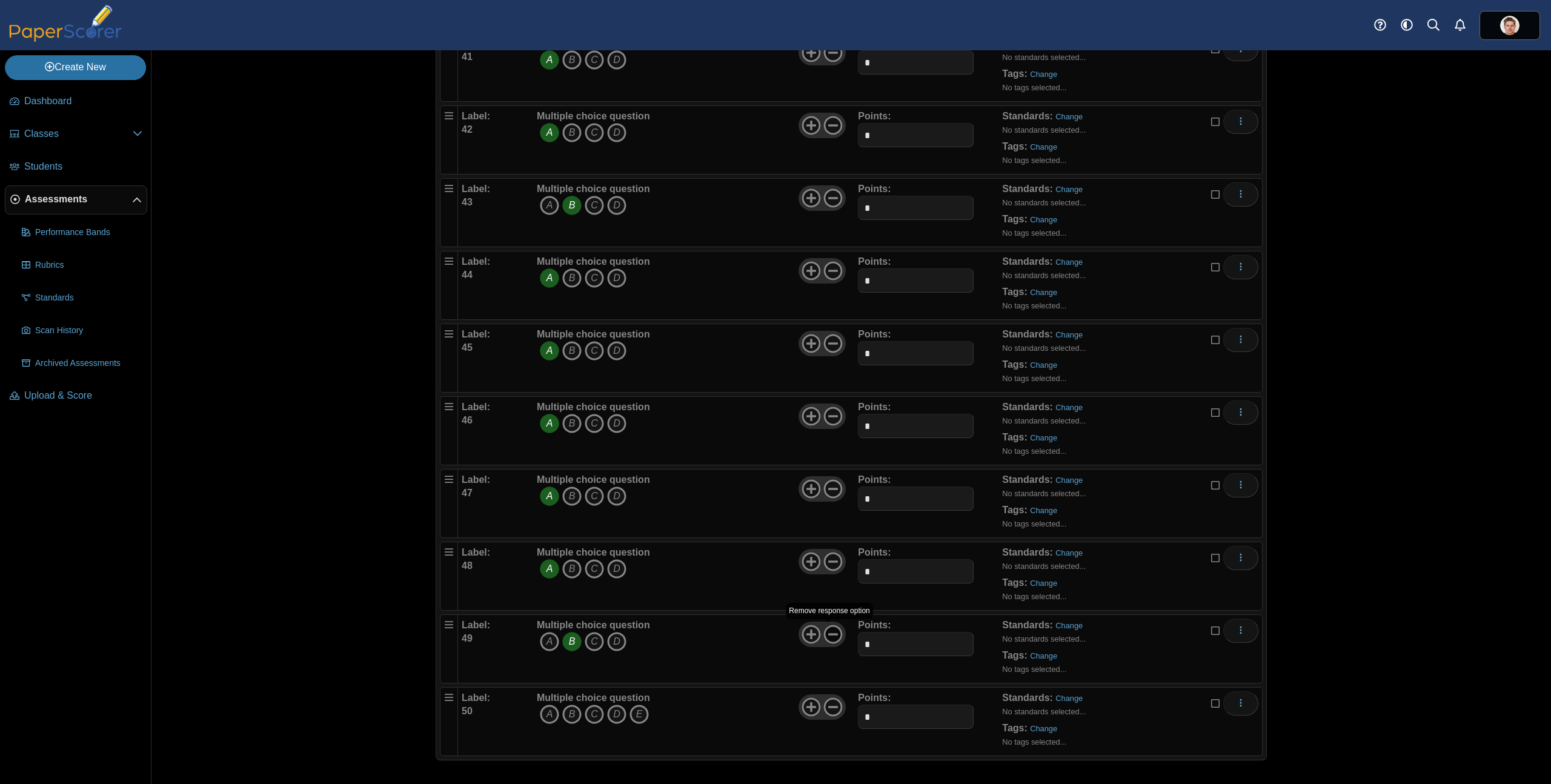
click at [829, 636] on icon at bounding box center [833, 634] width 19 height 19
click at [828, 636] on icon at bounding box center [833, 634] width 19 height 19
click at [572, 716] on icon "B" at bounding box center [572, 714] width 19 height 19
click at [833, 705] on icon at bounding box center [833, 707] width 19 height 19
